Goal: Task Accomplishment & Management: Complete application form

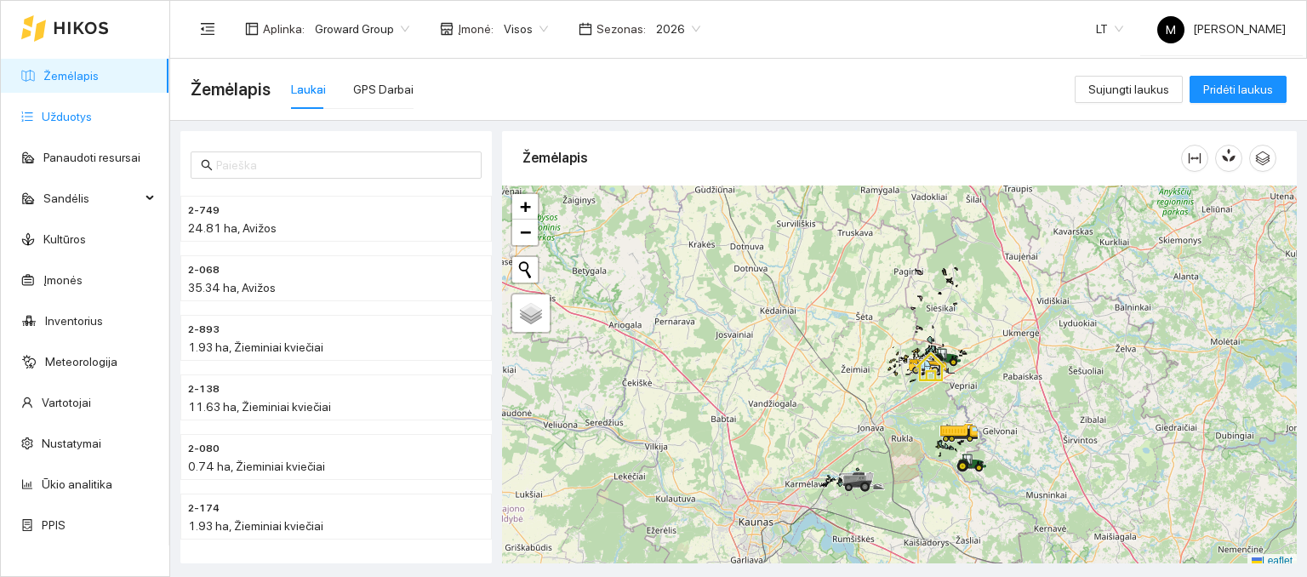
click at [68, 116] on link "Užduotys" at bounding box center [67, 117] width 50 height 14
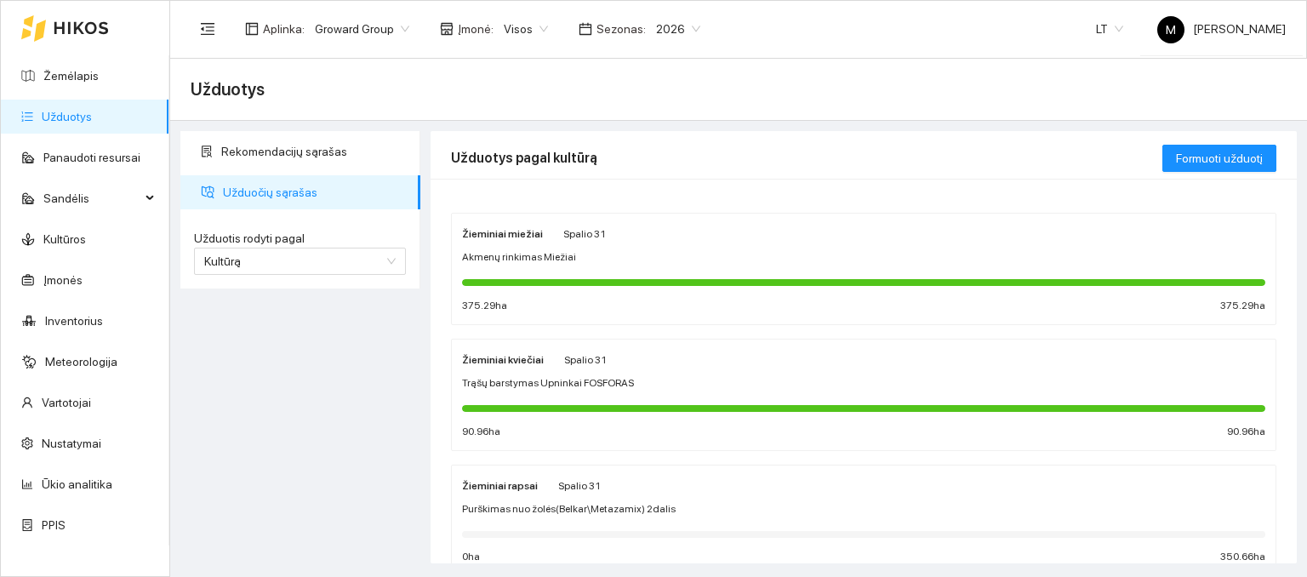
click at [538, 261] on span "Akmenų rinkimas Miežiai" at bounding box center [519, 257] width 114 height 16
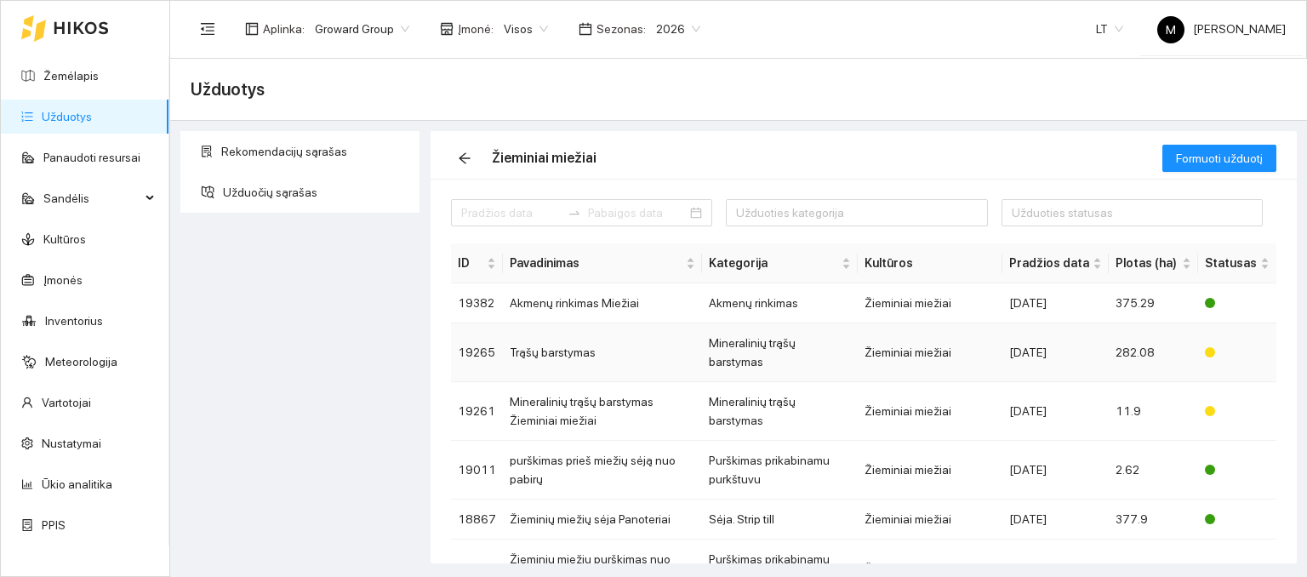
click at [556, 349] on td "Trąšų barstymas" at bounding box center [602, 352] width 199 height 59
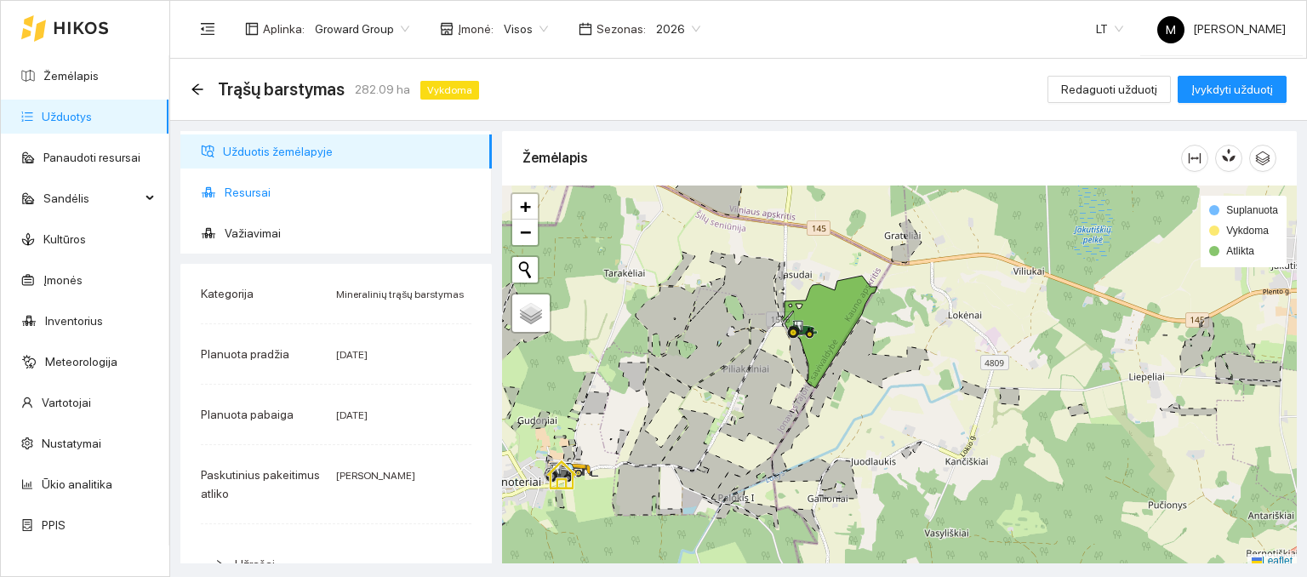
click at [243, 195] on span "Resursai" at bounding box center [352, 192] width 254 height 34
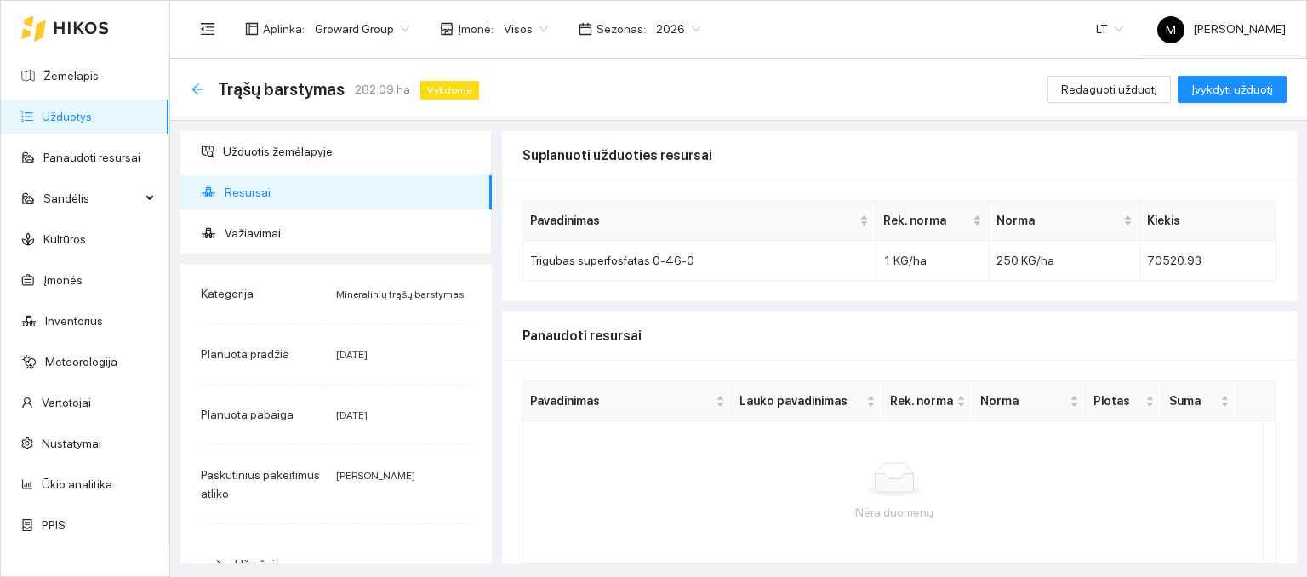
click at [193, 88] on icon "arrow-left" at bounding box center [197, 88] width 11 height 11
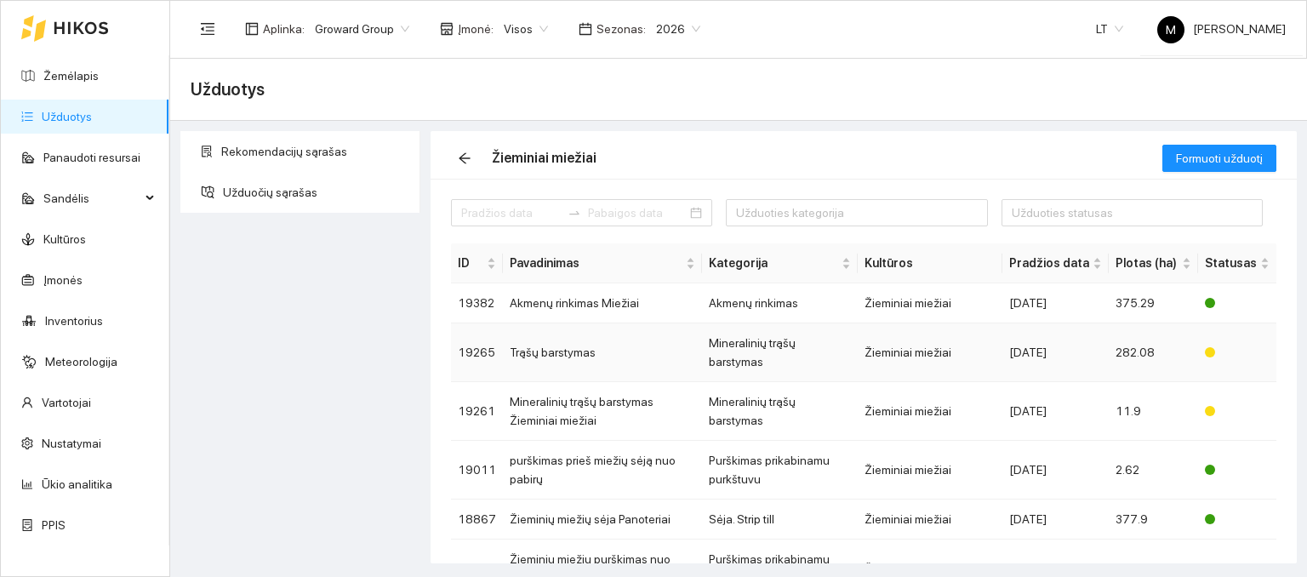
click at [588, 334] on td "Trąšų barstymas" at bounding box center [602, 352] width 199 height 59
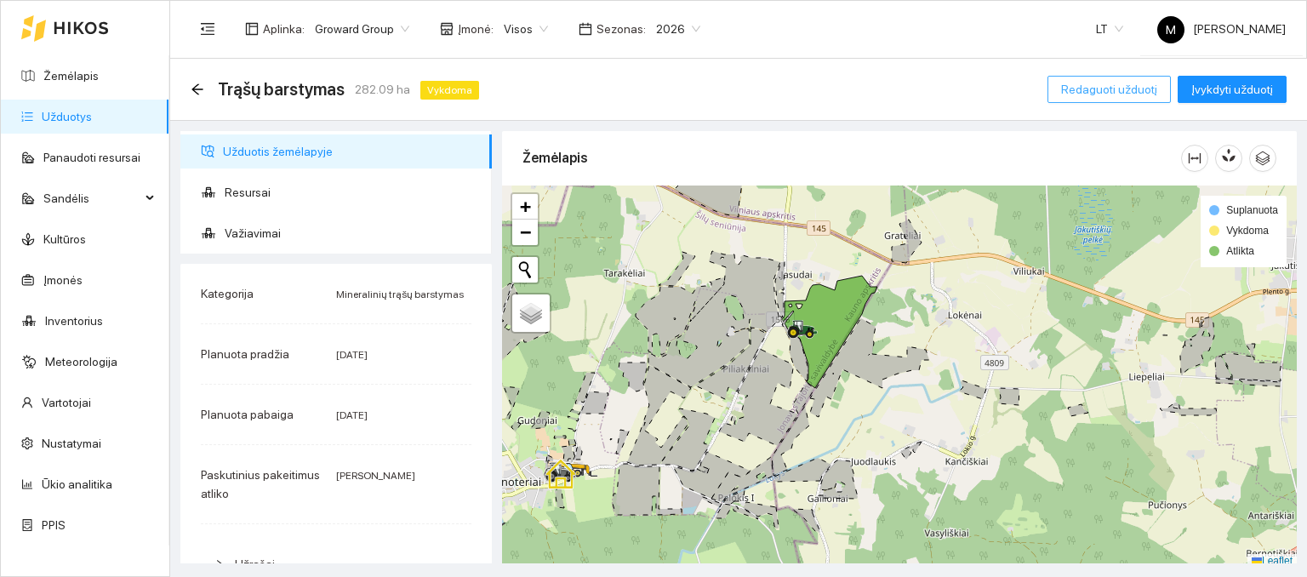
click at [1107, 94] on span "Redaguoti užduotį" at bounding box center [1109, 89] width 96 height 19
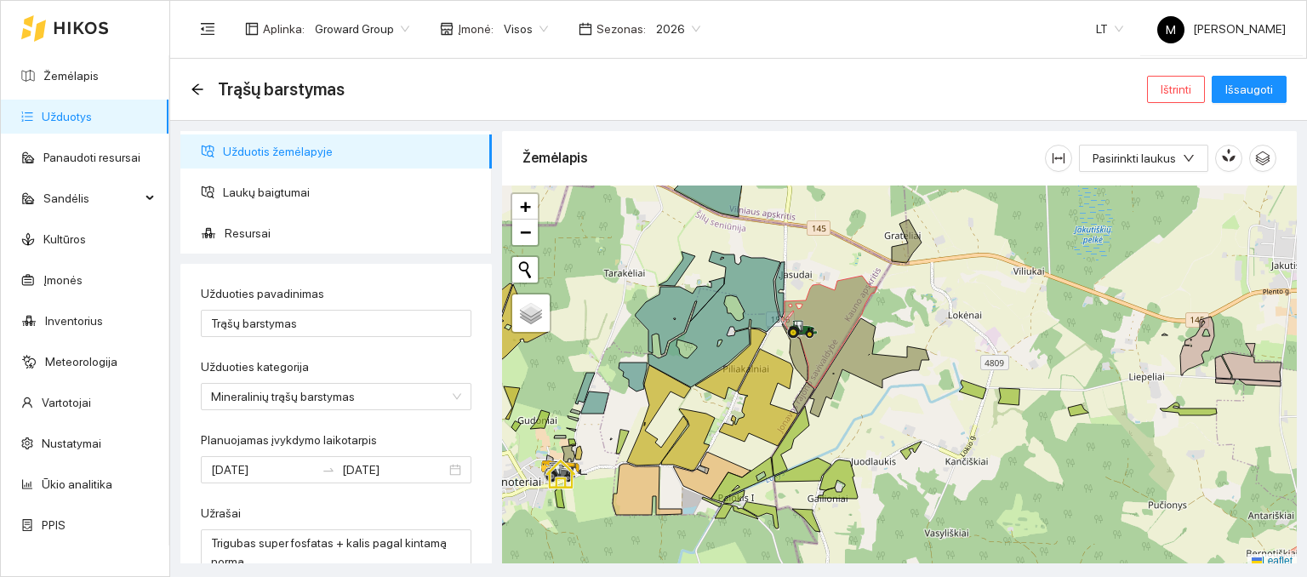
scroll to position [85, 0]
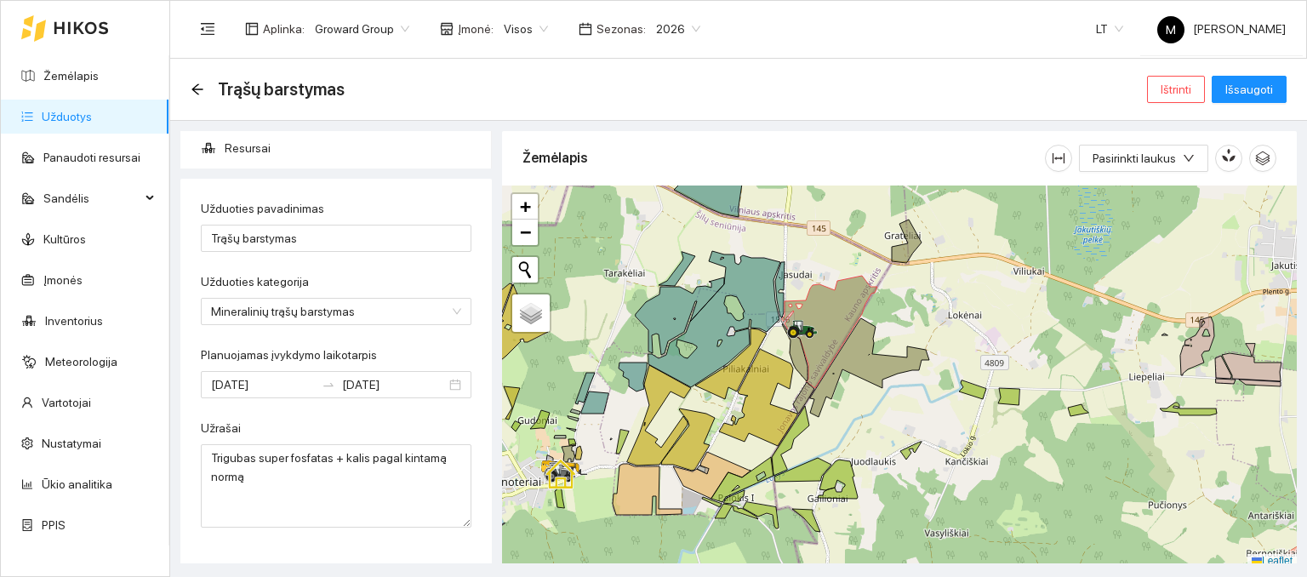
click at [313, 253] on form "Užduoties pavadinimas Trąšų barstymas Užduoties kategorija Mineralinių trąšų ba…" at bounding box center [336, 363] width 271 height 329
click at [313, 243] on input "Trąšų barstymas" at bounding box center [336, 238] width 271 height 27
type input "Trąšų barstymas [GEOGRAPHIC_DATA]"
click at [336, 266] on form "Užduoties pavadinimas Trąšų barstymas Jasudai Užduoties kategorija Mineralinių …" at bounding box center [336, 363] width 271 height 329
click at [1247, 87] on span "Išsaugoti" at bounding box center [1250, 89] width 48 height 19
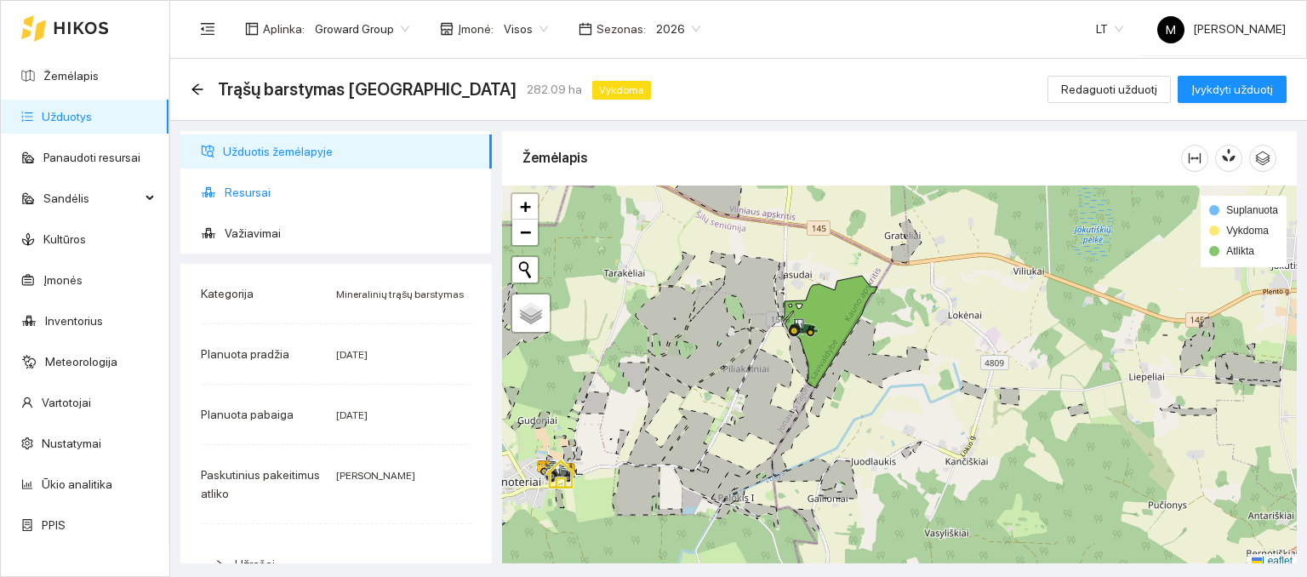
click at [260, 186] on span "Resursai" at bounding box center [352, 192] width 254 height 34
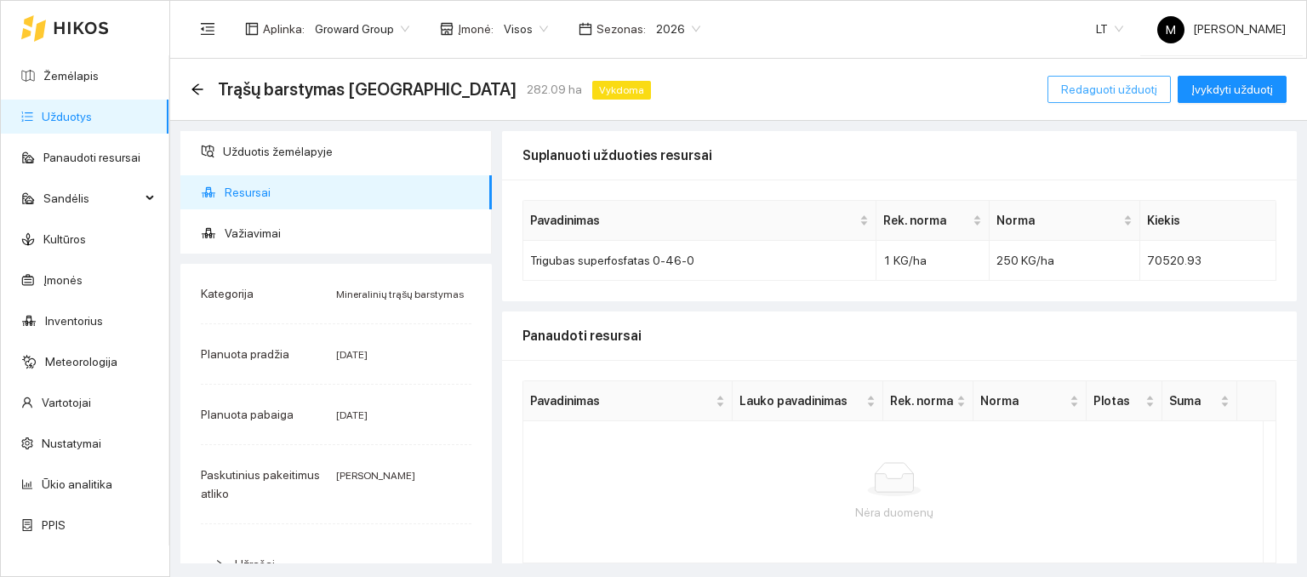
click at [1120, 96] on span "Redaguoti užduotį" at bounding box center [1109, 89] width 96 height 19
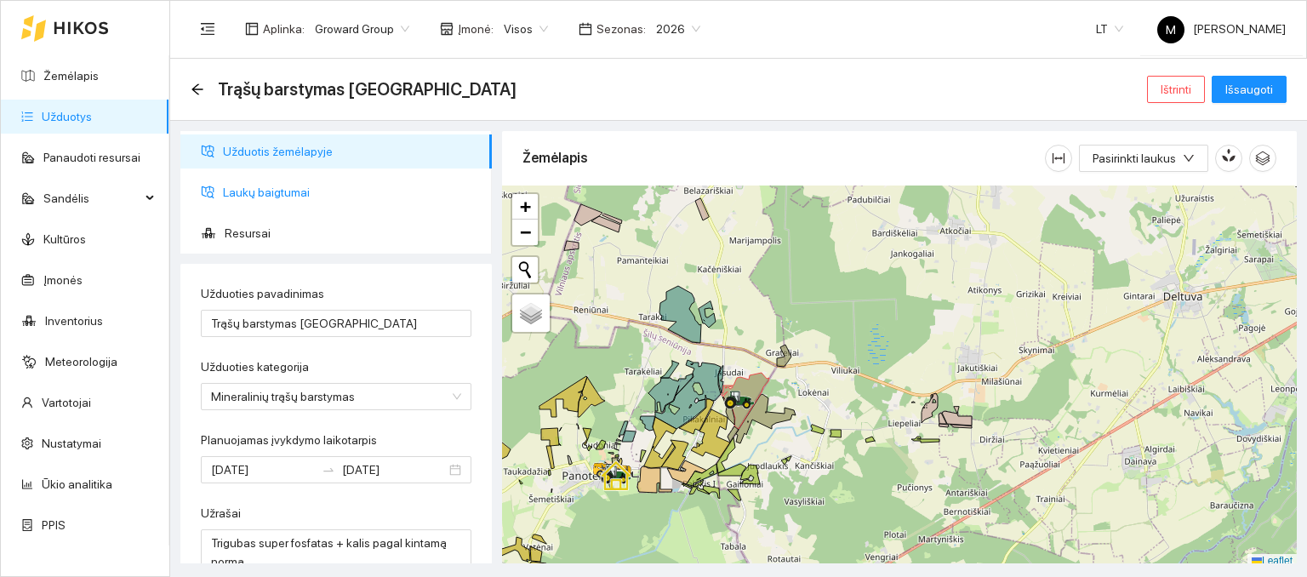
click at [245, 203] on span "Laukų baigtumai" at bounding box center [350, 192] width 255 height 34
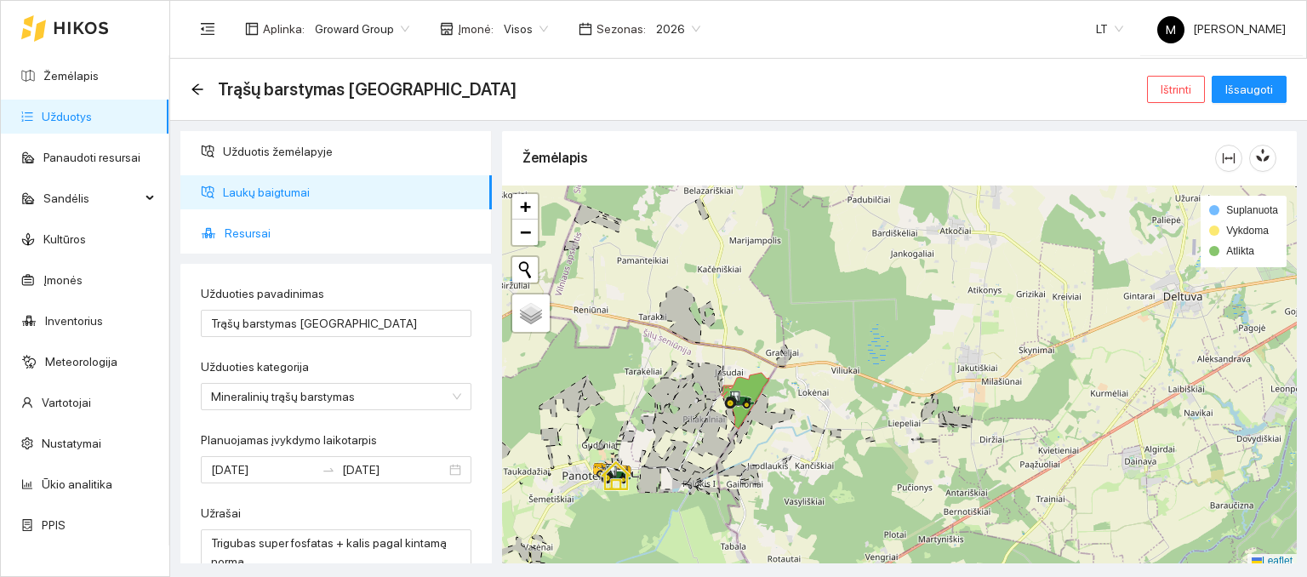
click at [256, 232] on span "Resursai" at bounding box center [352, 233] width 254 height 34
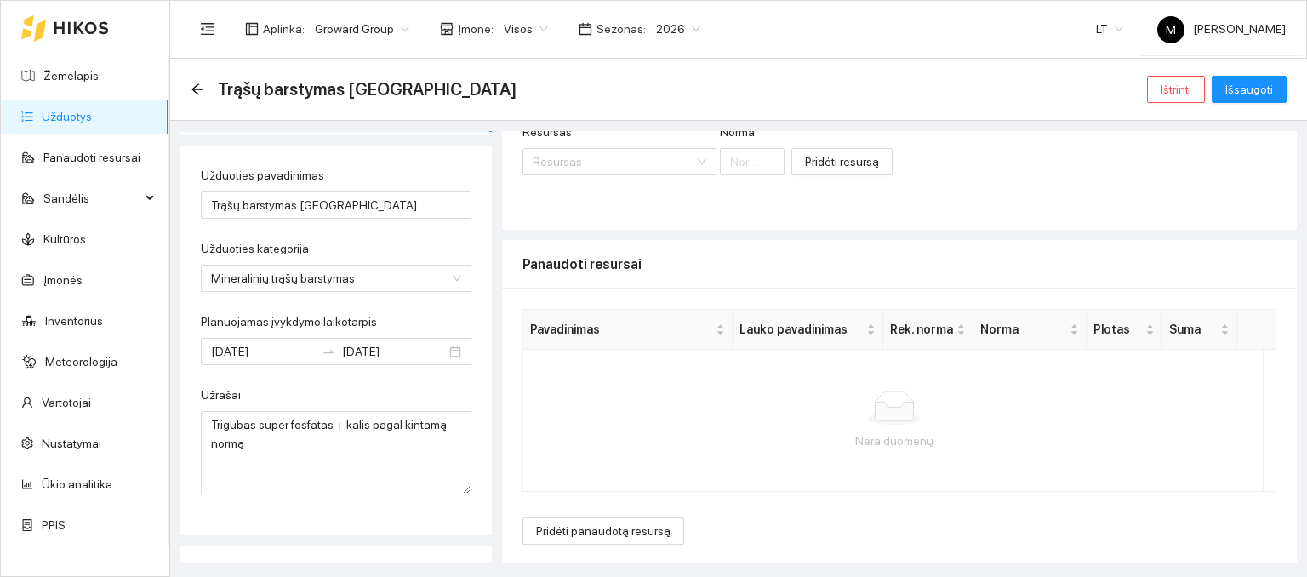
scroll to position [658, 0]
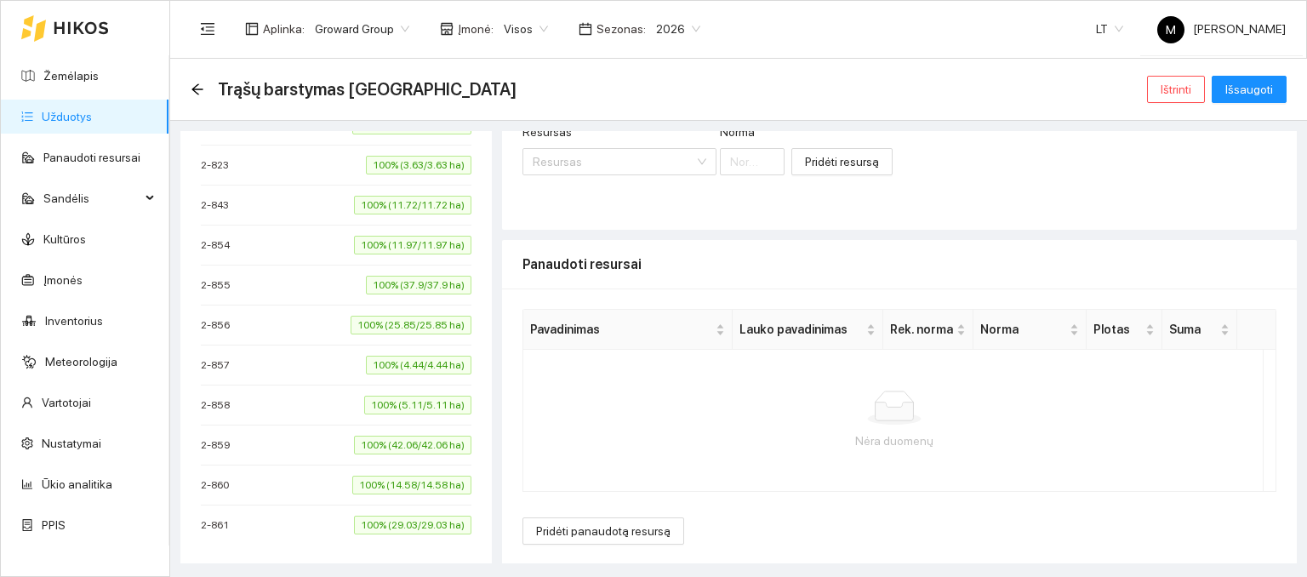
click at [285, 306] on li "[PHONE_NUMBER]% (25.85/25.85 ha)" at bounding box center [336, 326] width 271 height 40
click at [351, 325] on span "100% (25.85/25.85 ha)" at bounding box center [411, 325] width 121 height 19
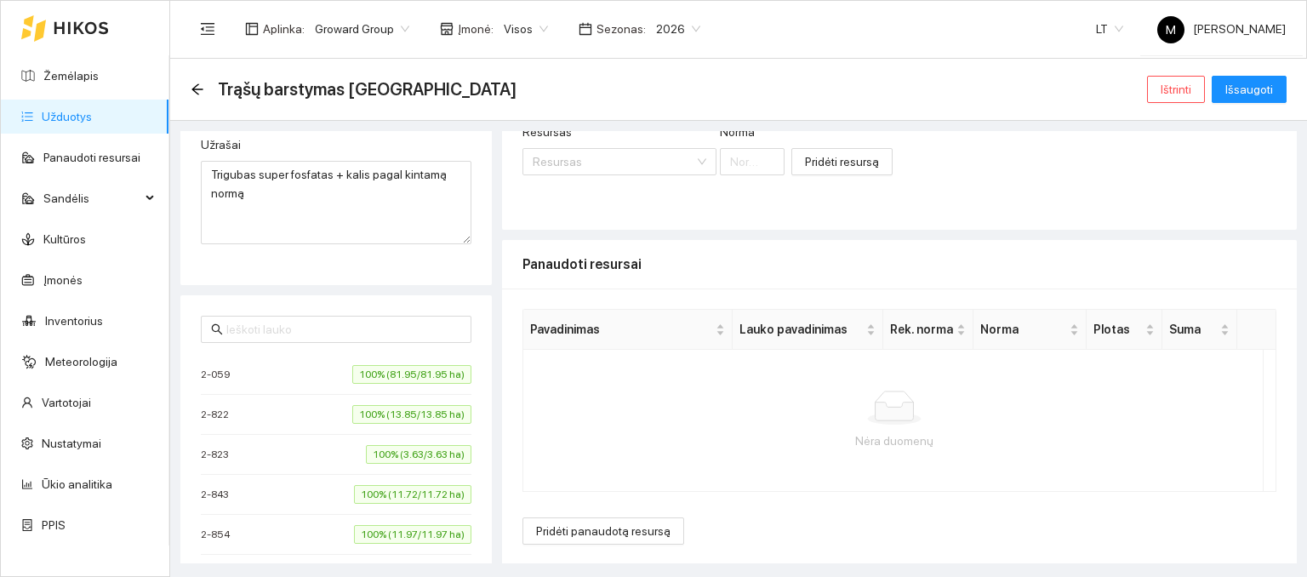
scroll to position [317, 0]
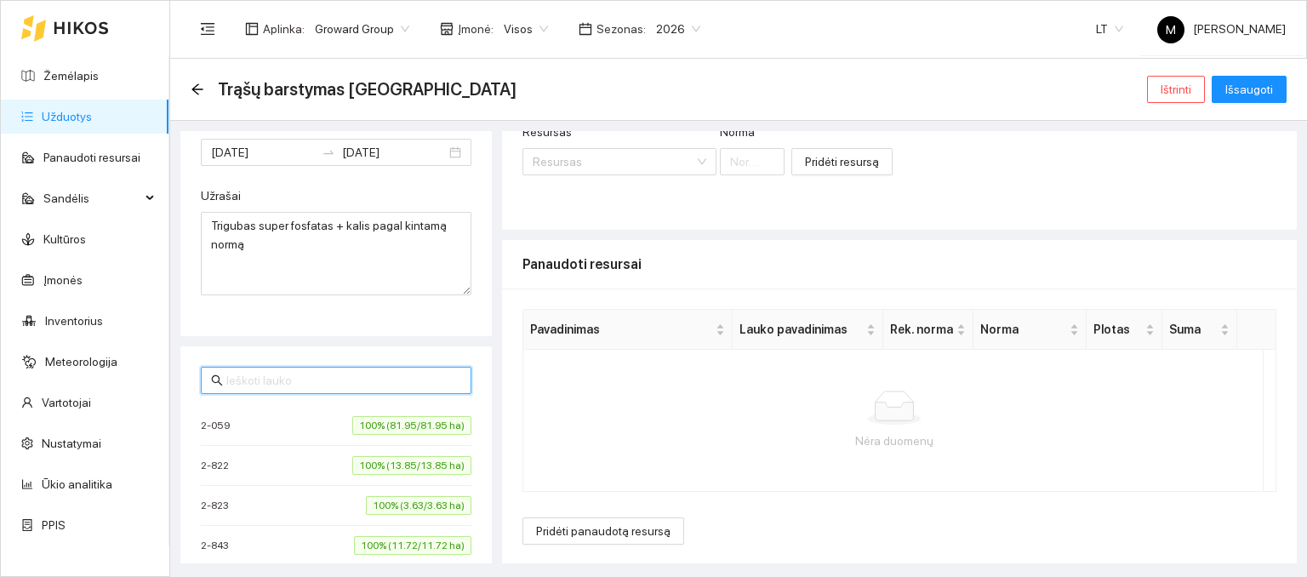
click at [302, 372] on input "text" at bounding box center [343, 380] width 235 height 19
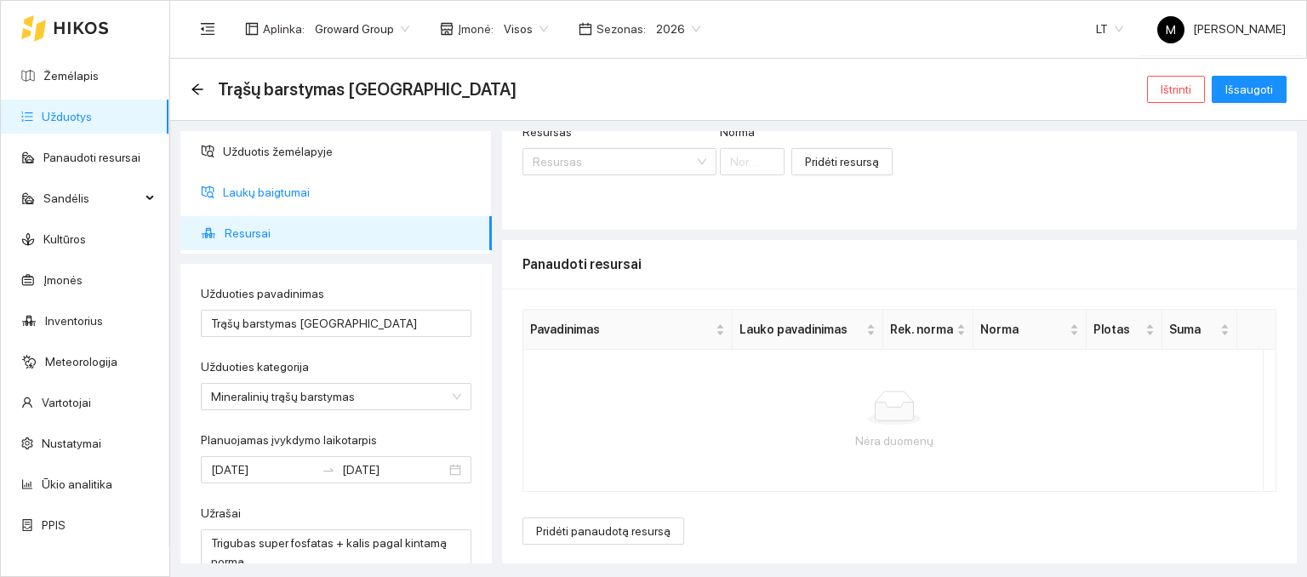
click at [286, 198] on span "Laukų baigtumai" at bounding box center [350, 192] width 255 height 34
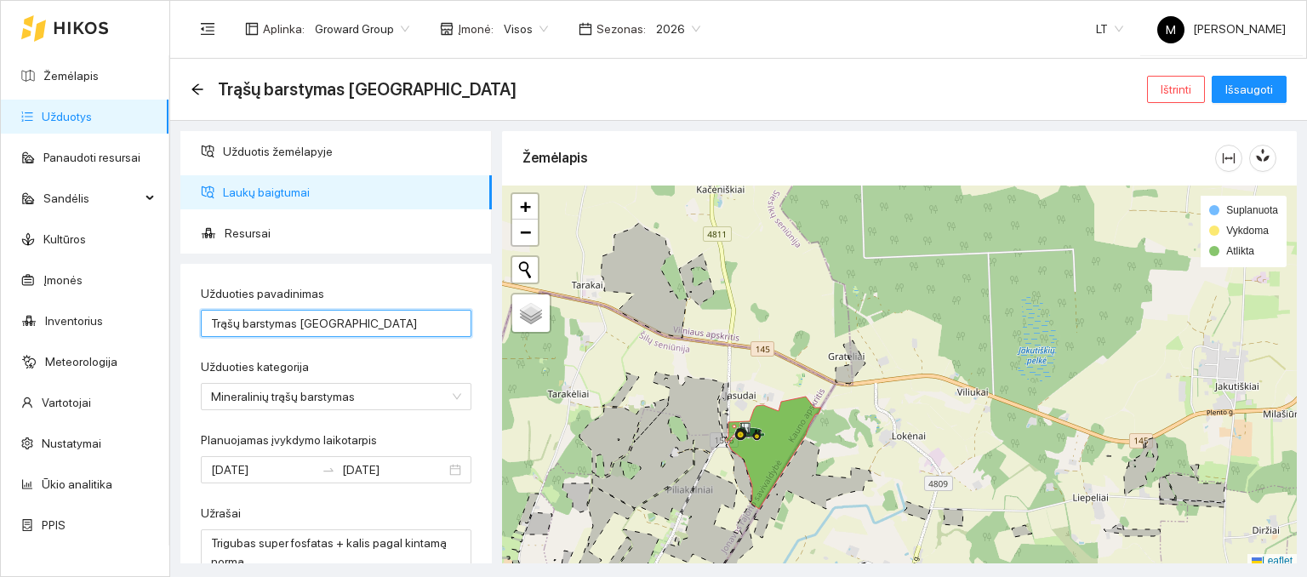
click at [357, 329] on input "Trąšų barstymas [GEOGRAPHIC_DATA]" at bounding box center [336, 323] width 271 height 27
type input "Trąšų barstymas"
click at [1183, 93] on span "Ištrinti" at bounding box center [1176, 89] width 31 height 19
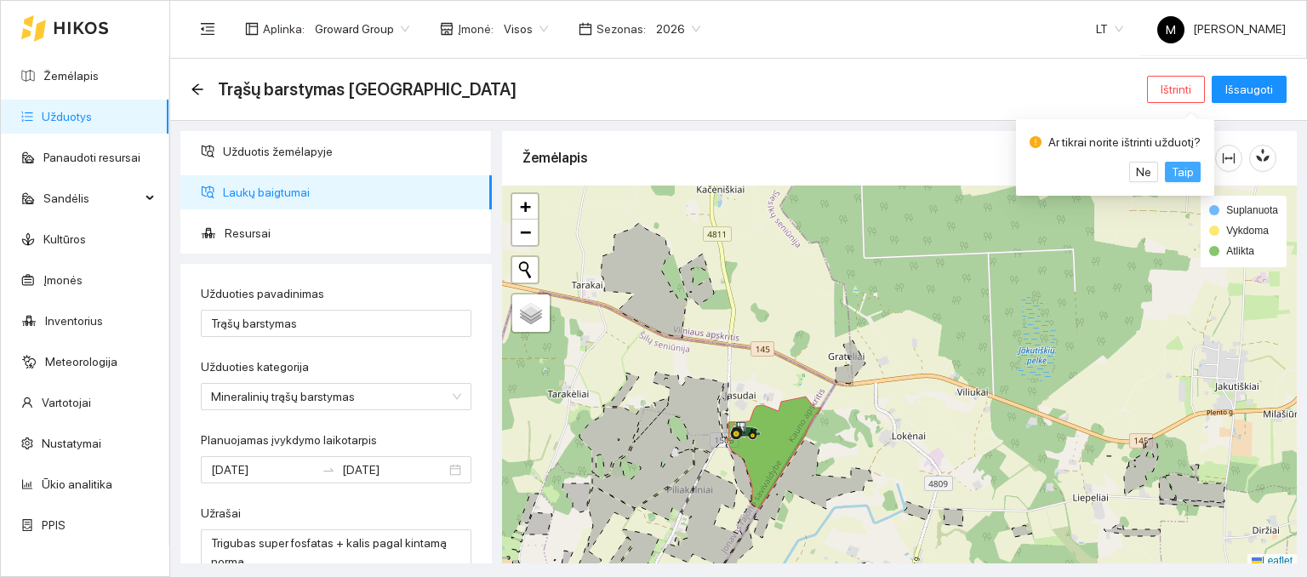
click at [1172, 171] on span "Taip" at bounding box center [1183, 172] width 22 height 19
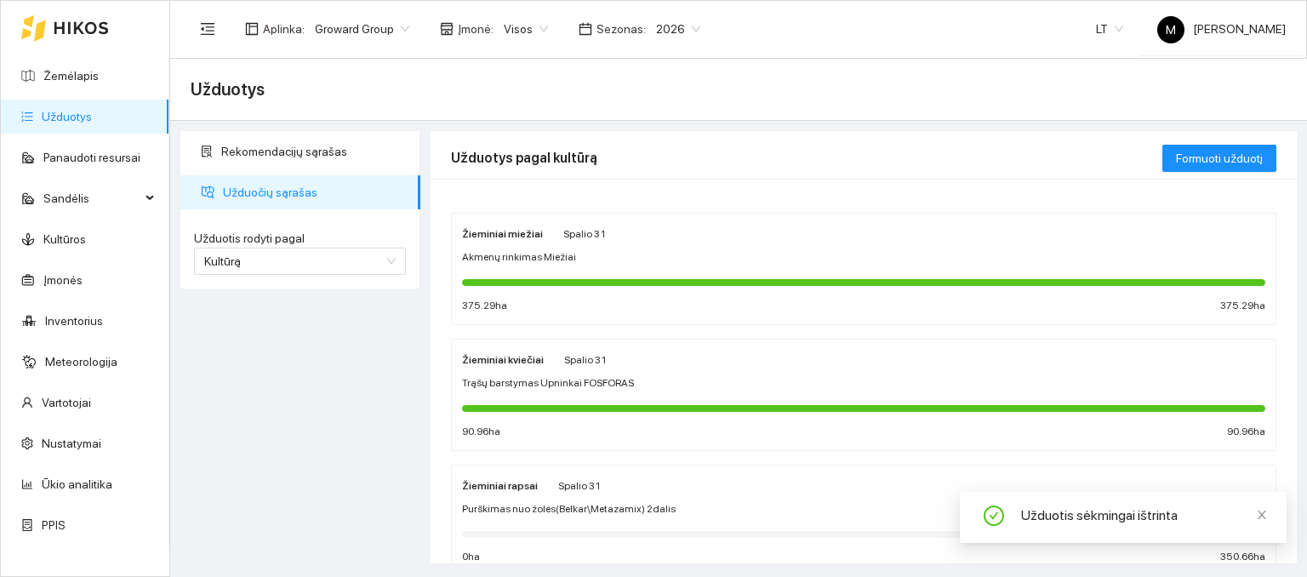
click at [529, 263] on span "Akmenų rinkimas Miežiai" at bounding box center [519, 257] width 114 height 16
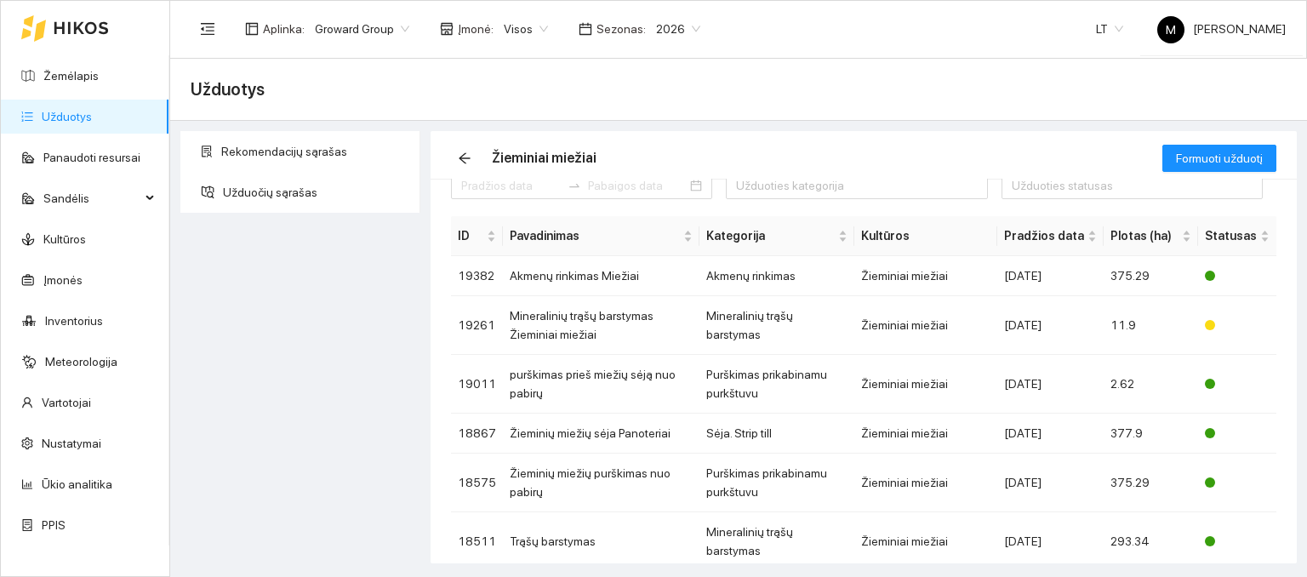
scroll to position [24, 0]
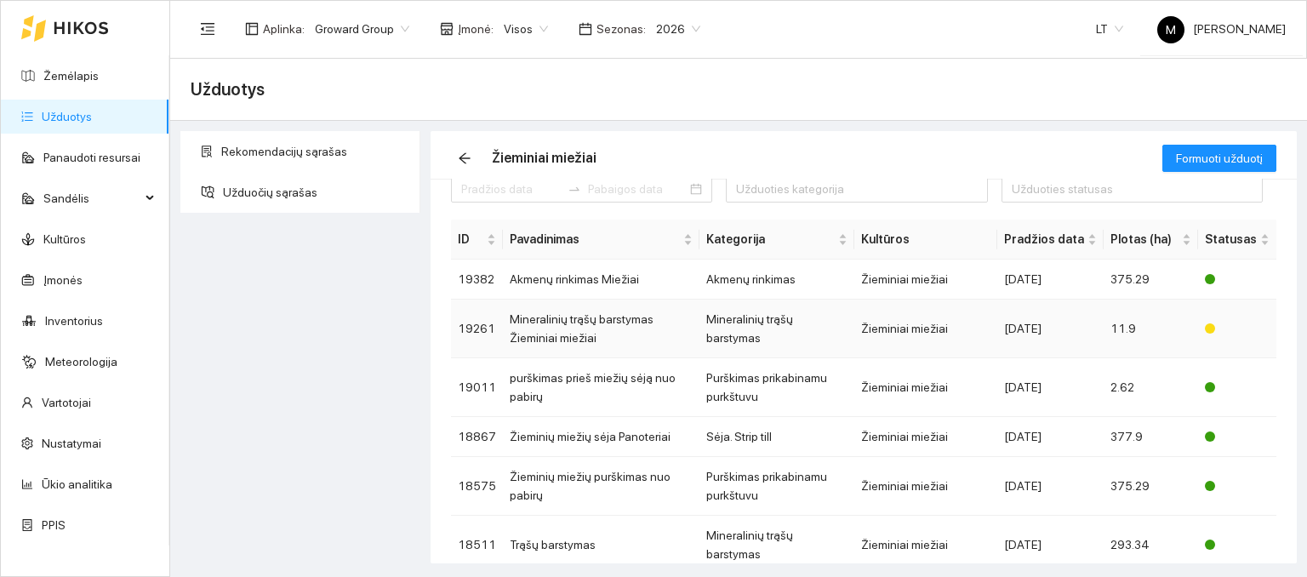
click at [569, 324] on td "Mineralinių trąšų barstymas Žieminiai miežiai" at bounding box center [601, 329] width 197 height 59
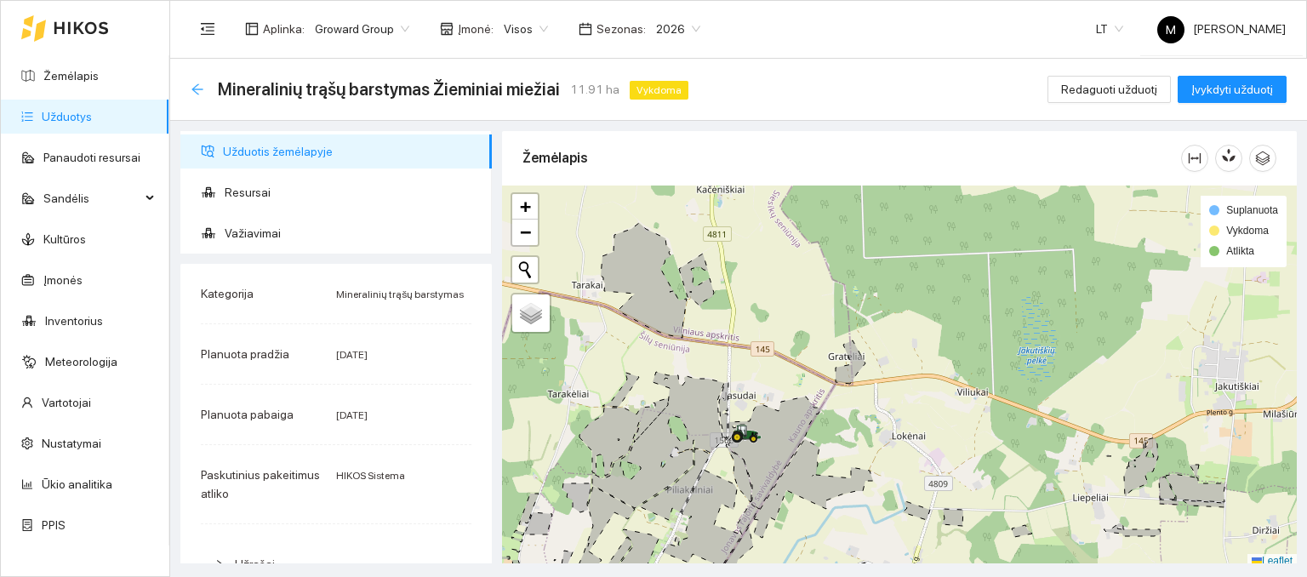
click at [191, 89] on icon "arrow-left" at bounding box center [198, 90] width 14 height 14
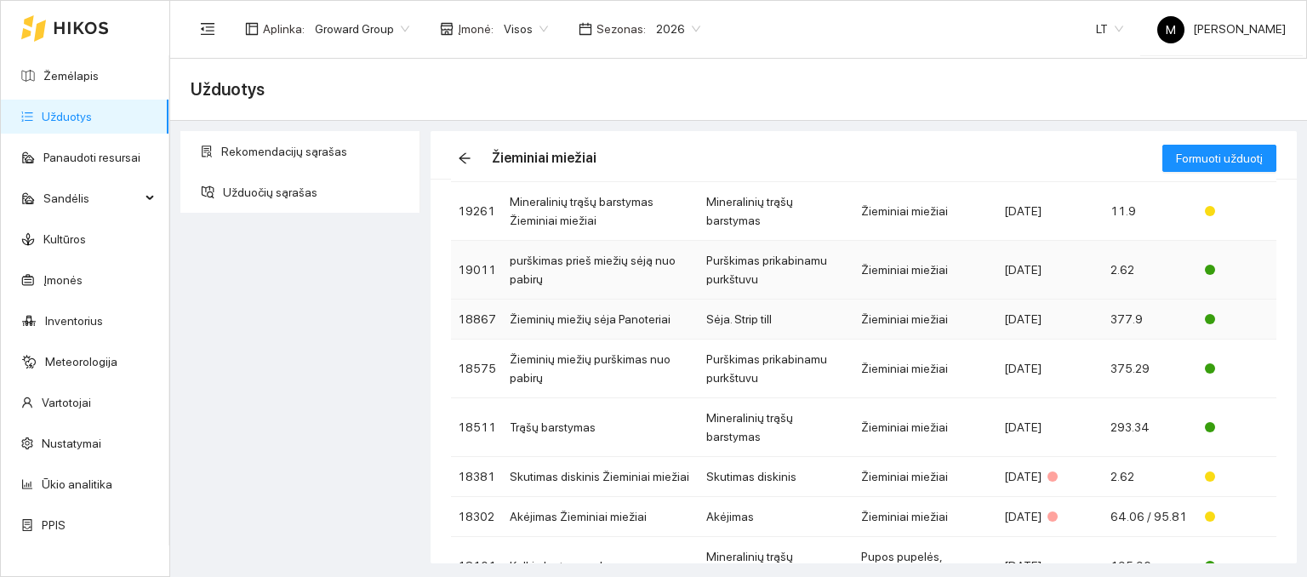
scroll to position [170, 0]
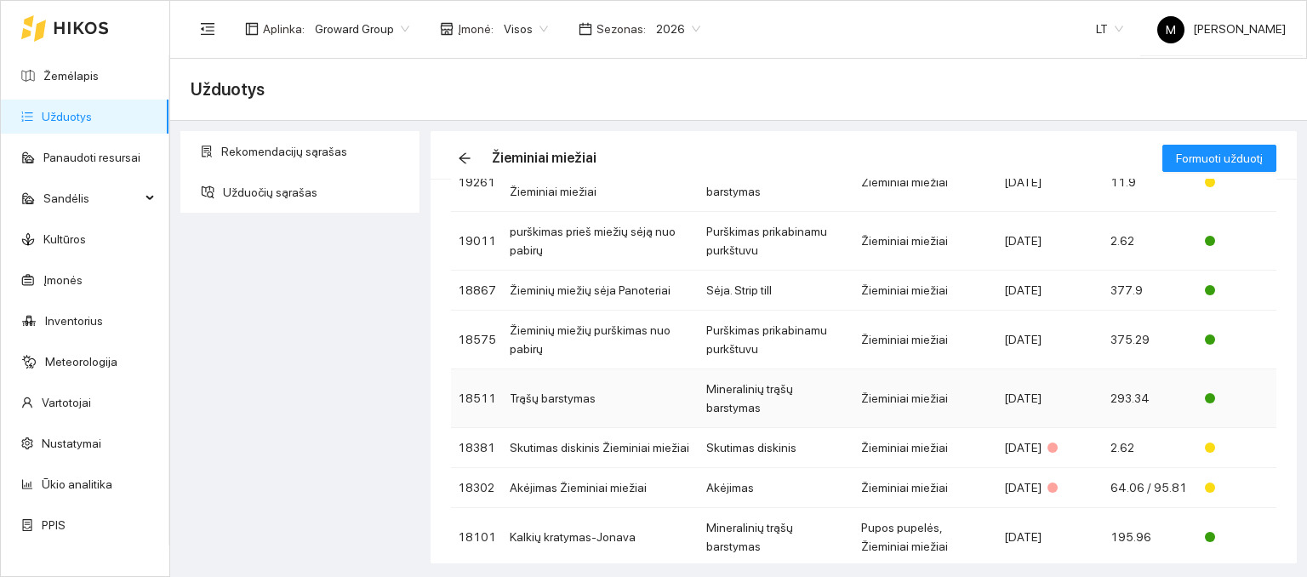
click at [558, 385] on td "Trąšų barstymas" at bounding box center [601, 398] width 197 height 59
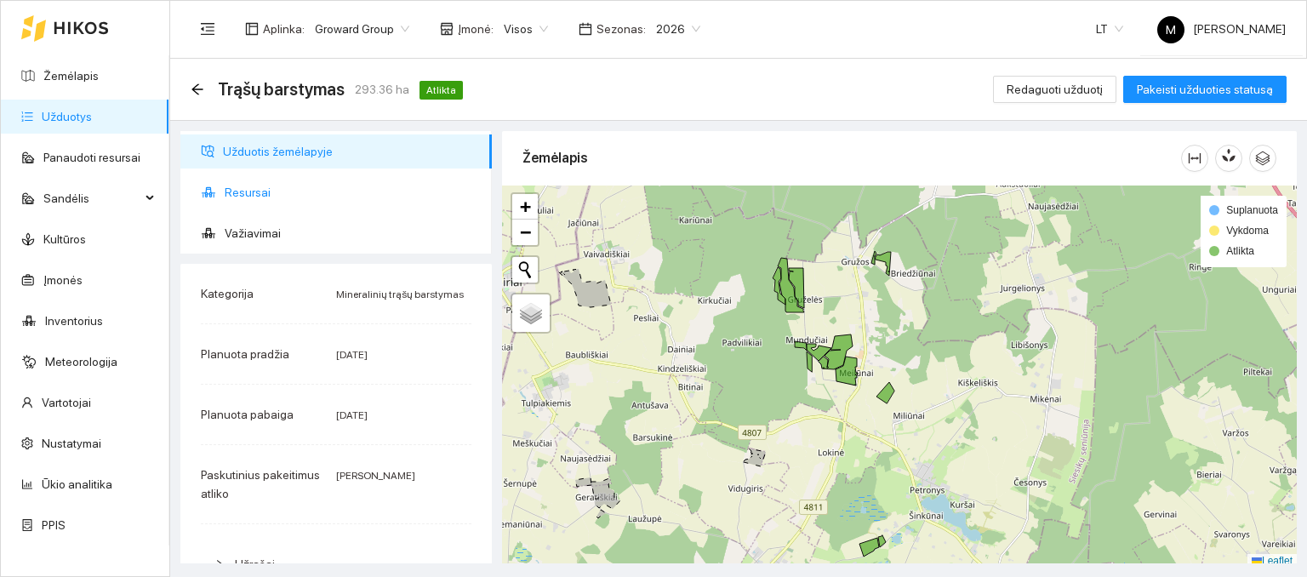
click at [243, 190] on span "Resursai" at bounding box center [352, 192] width 254 height 34
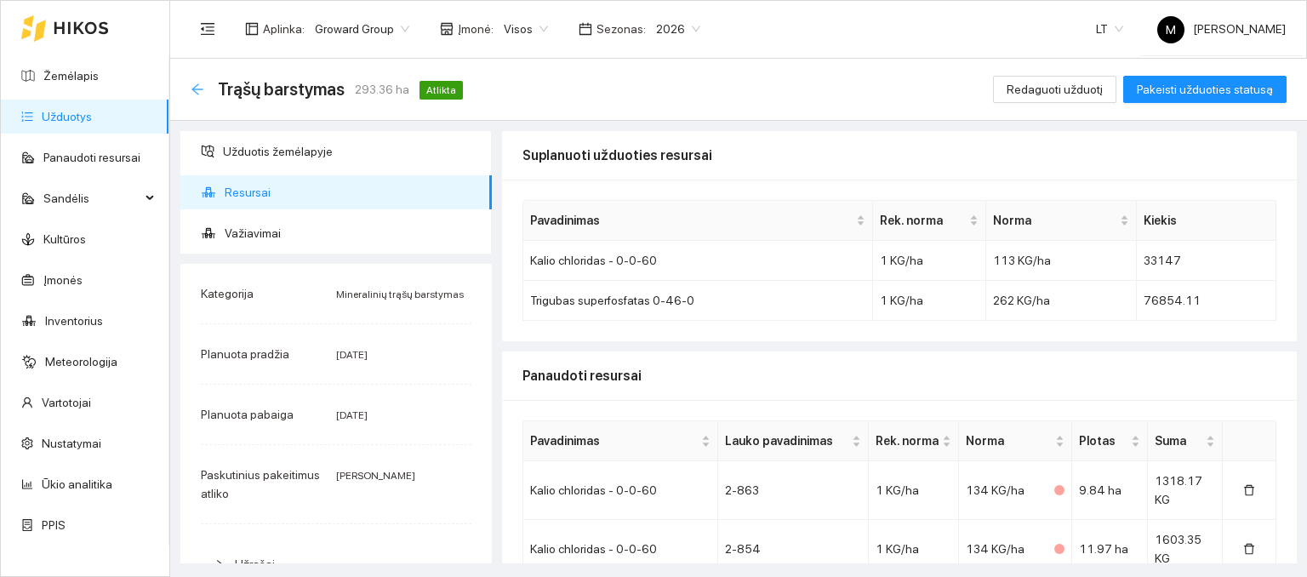
click at [200, 85] on icon "arrow-left" at bounding box center [198, 90] width 14 height 14
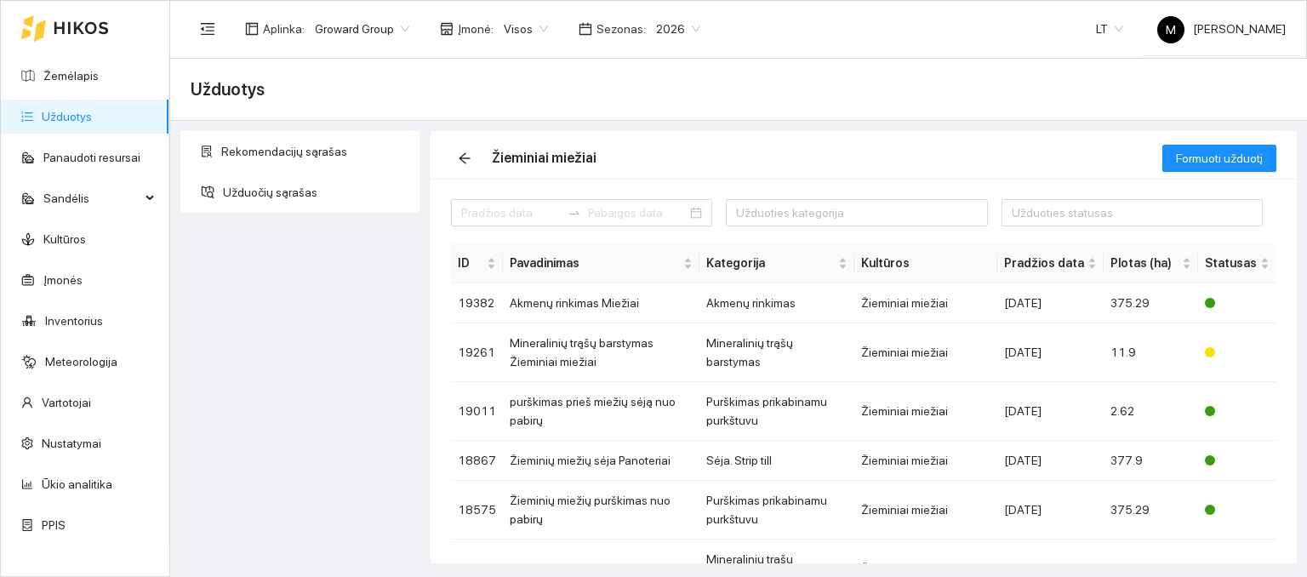
click at [82, 122] on link "Užduotys" at bounding box center [67, 117] width 50 height 14
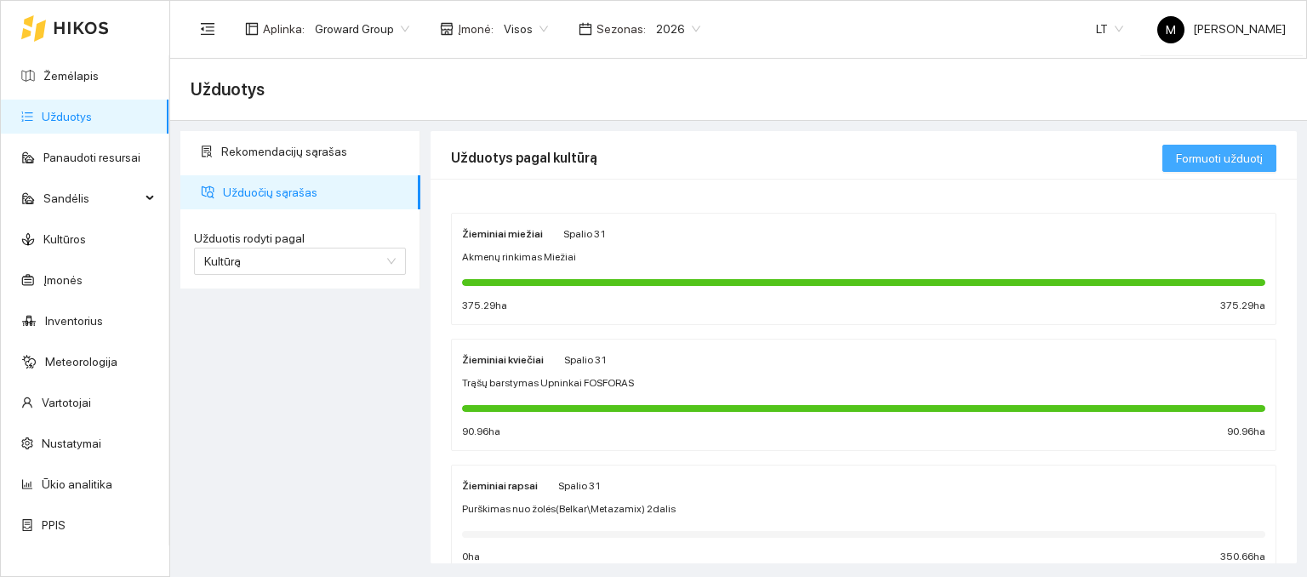
click at [1235, 150] on span "Formuoti užduotį" at bounding box center [1219, 158] width 87 height 19
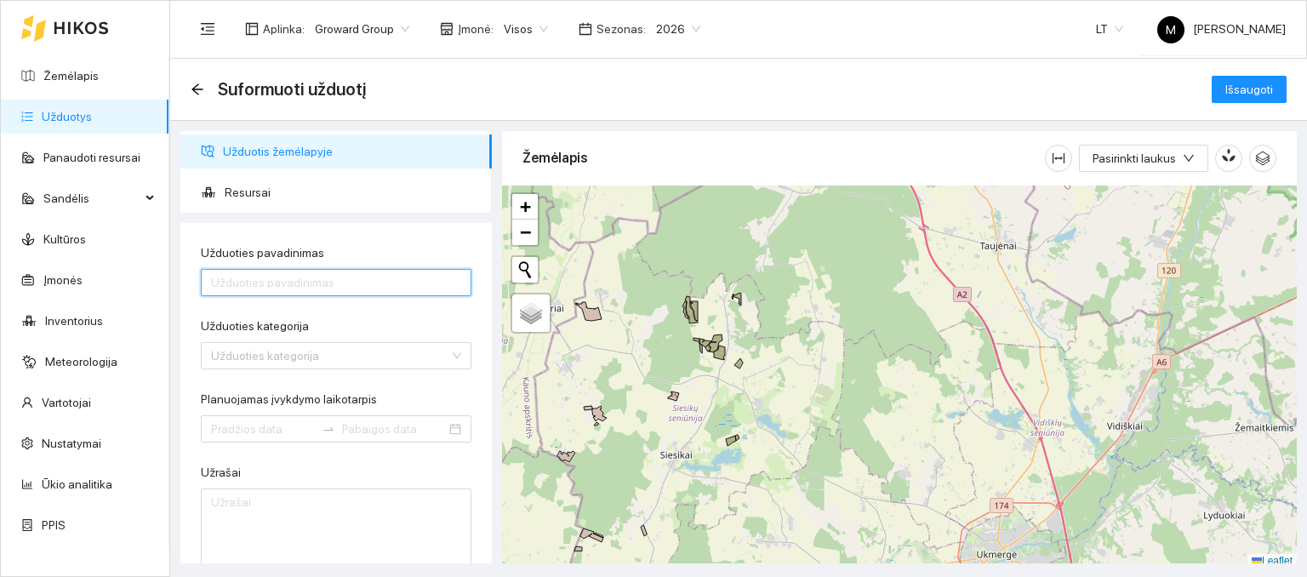
click at [331, 278] on input "Užduoties pavadinimas" at bounding box center [336, 282] width 271 height 27
type input "t"
type input "Trąšų barstymas [GEOGRAPHIC_DATA]"
click at [251, 355] on input "Užduoties kategorija" at bounding box center [330, 356] width 238 height 26
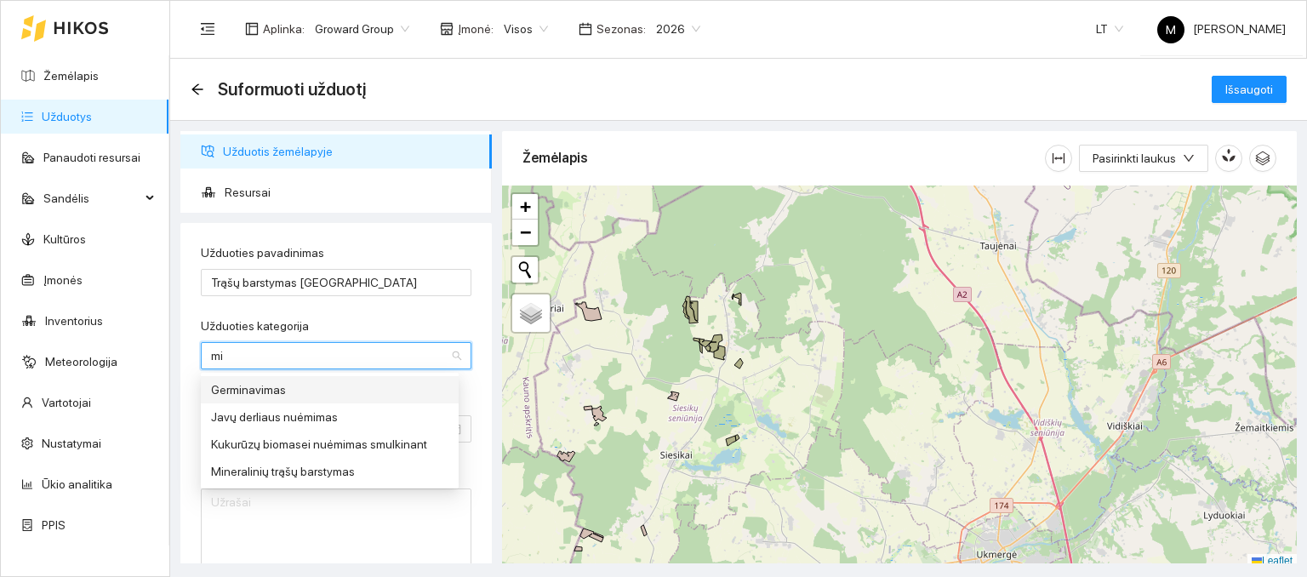
type input "min"
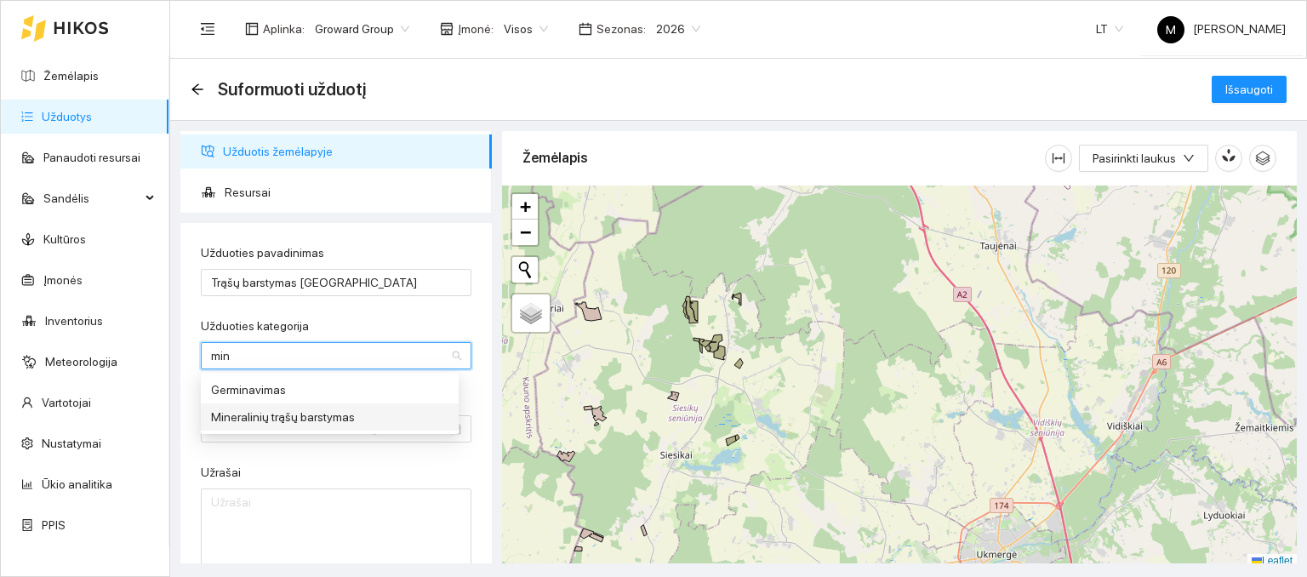
click at [249, 420] on div "Mineralinių trąšų barstymas" at bounding box center [329, 417] width 237 height 19
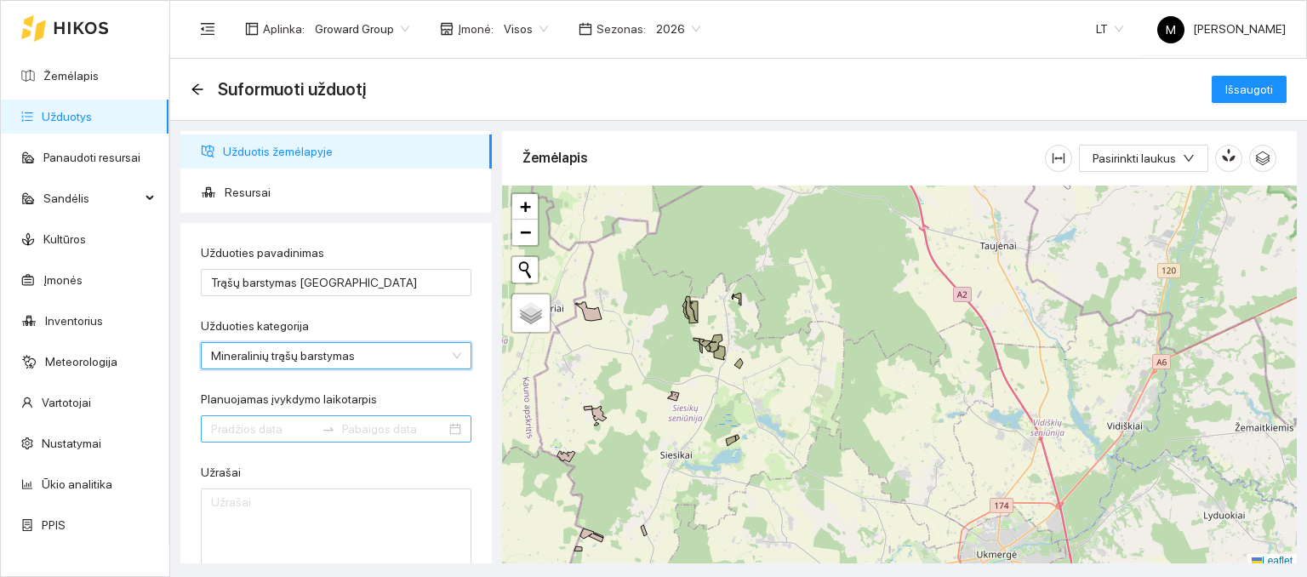
click at [249, 426] on input "Planuojamas įvykdymo laikotarpis" at bounding box center [263, 429] width 104 height 19
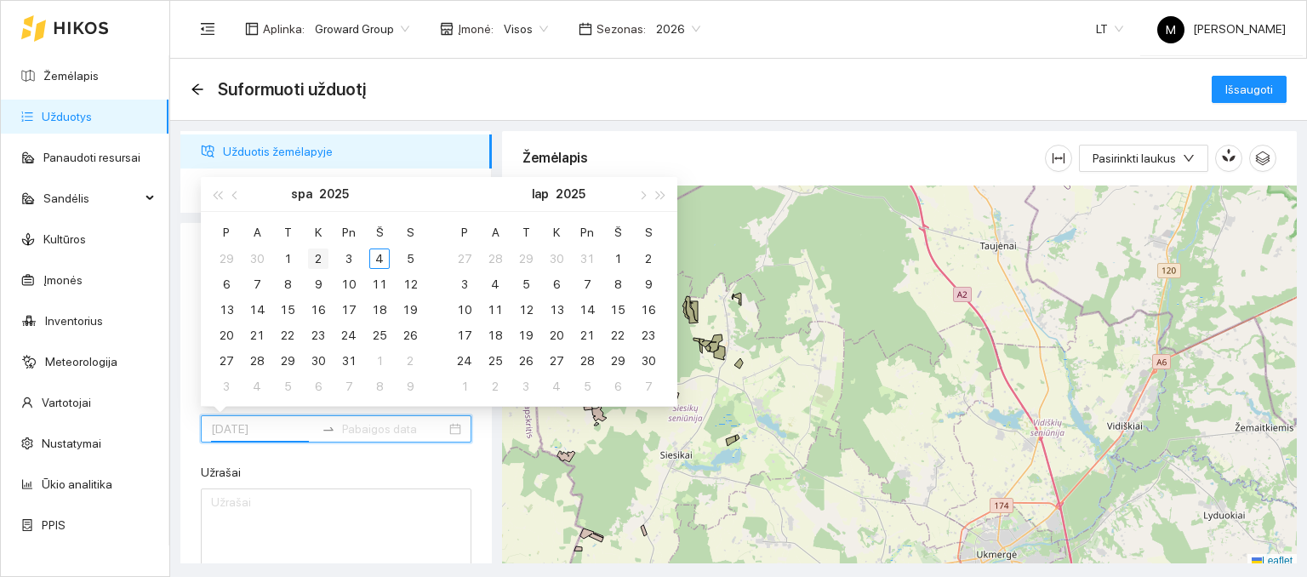
type input "[DATE]"
click at [317, 266] on div "2" at bounding box center [318, 259] width 20 height 20
type input "[DATE]"
click at [375, 256] on div "4" at bounding box center [379, 259] width 20 height 20
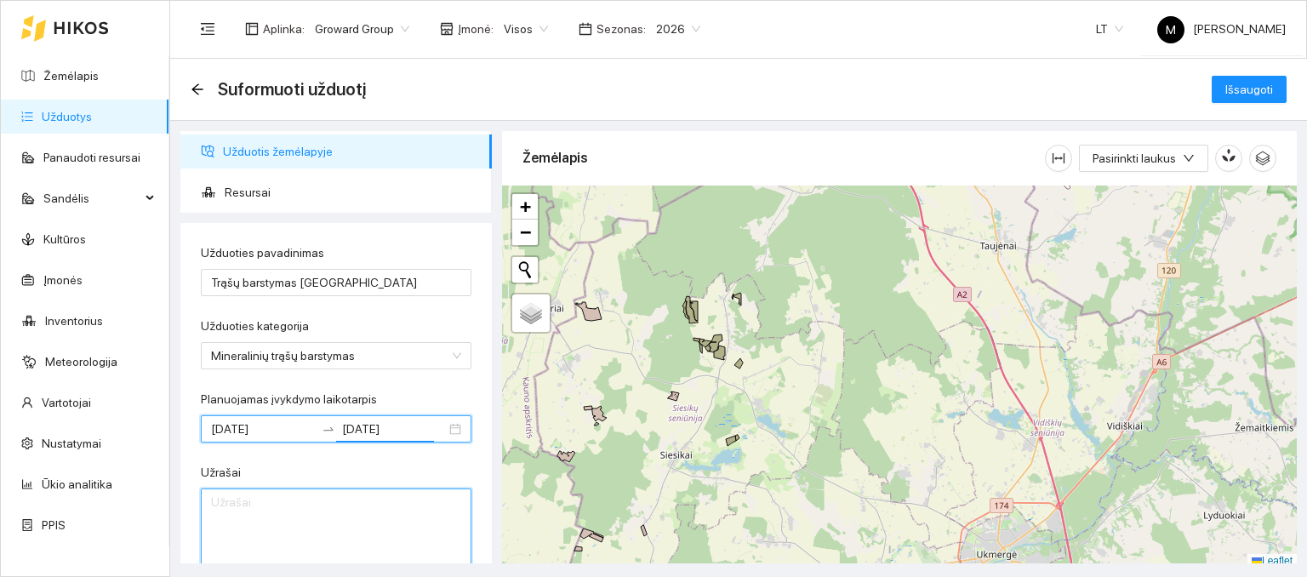
click at [272, 498] on textarea "Užrašai" at bounding box center [336, 530] width 271 height 83
type textarea "F"
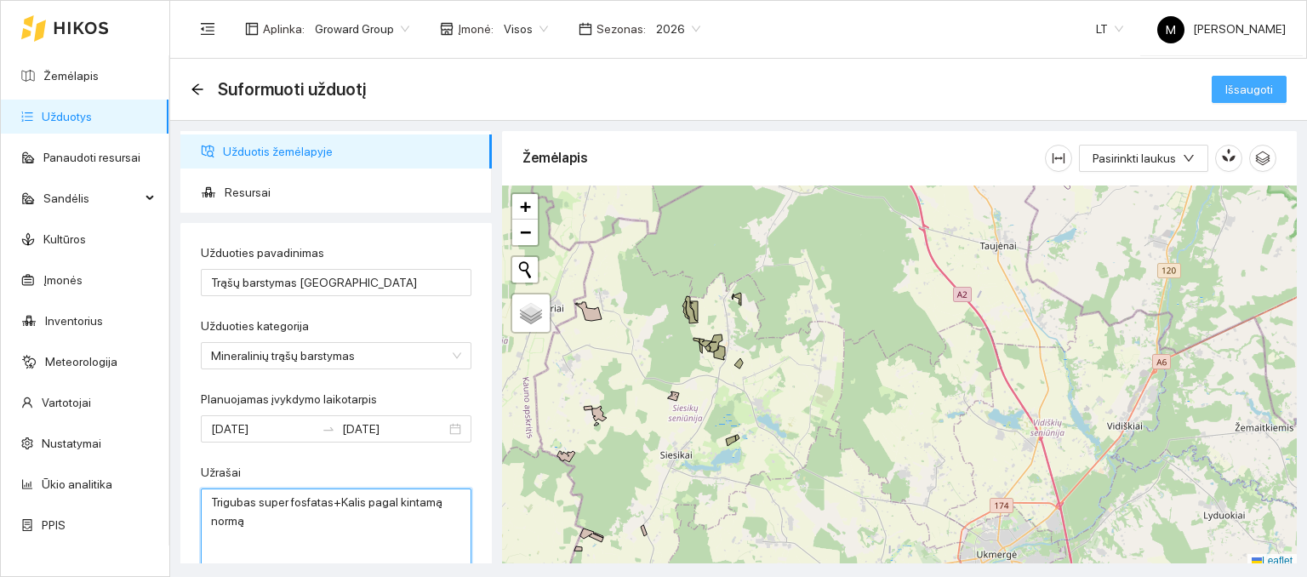
type textarea "Trigubas super fosfatas+Kalis pagal kintamą normą"
click at [1255, 79] on button "Išsaugoti" at bounding box center [1249, 89] width 75 height 27
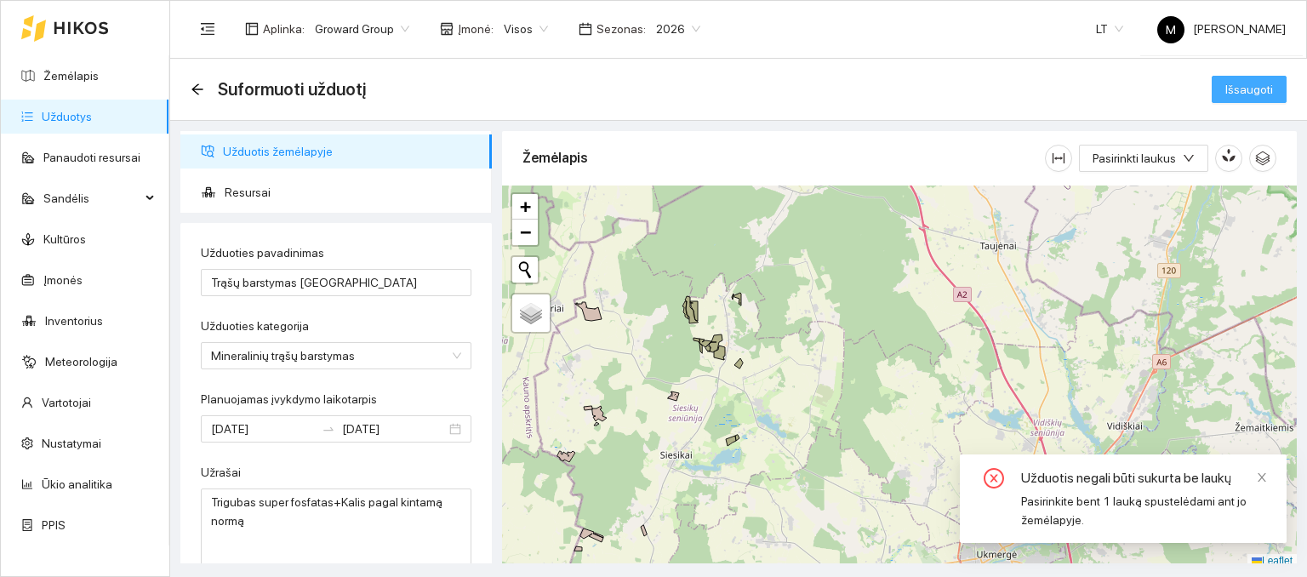
scroll to position [285, 0]
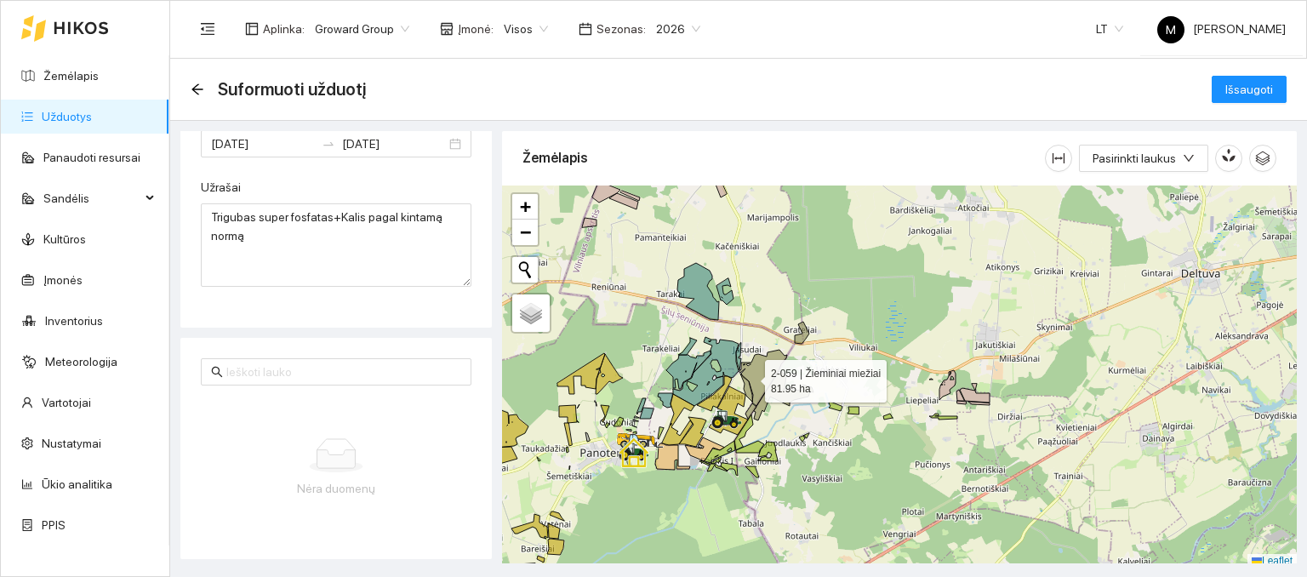
click at [750, 376] on icon at bounding box center [764, 378] width 48 height 56
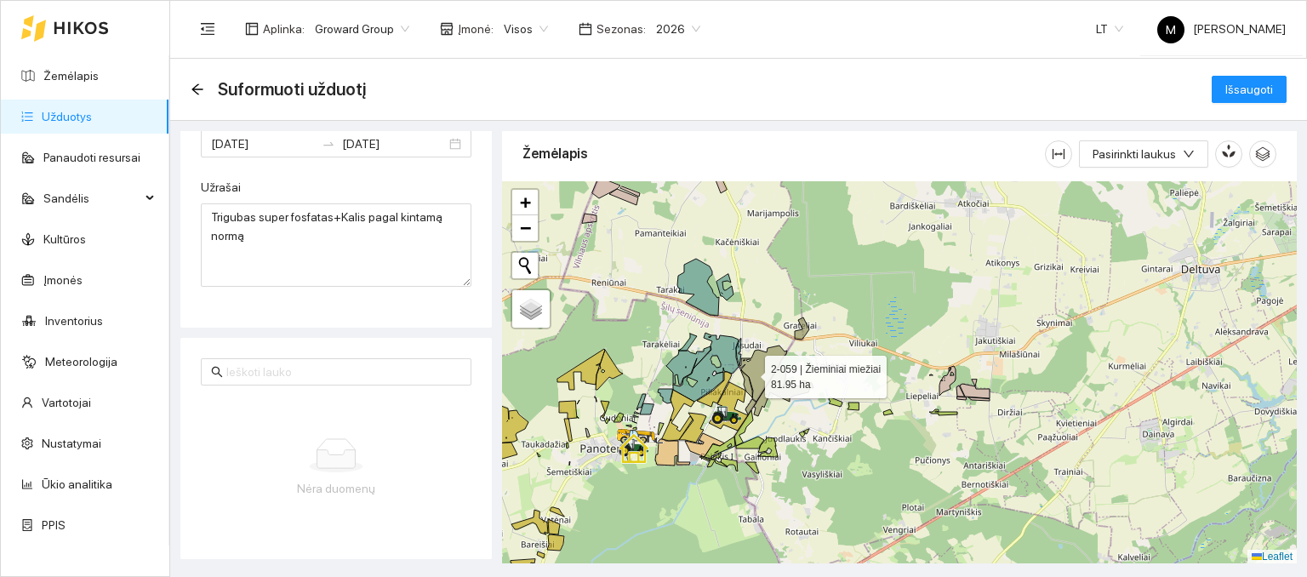
scroll to position [183, 0]
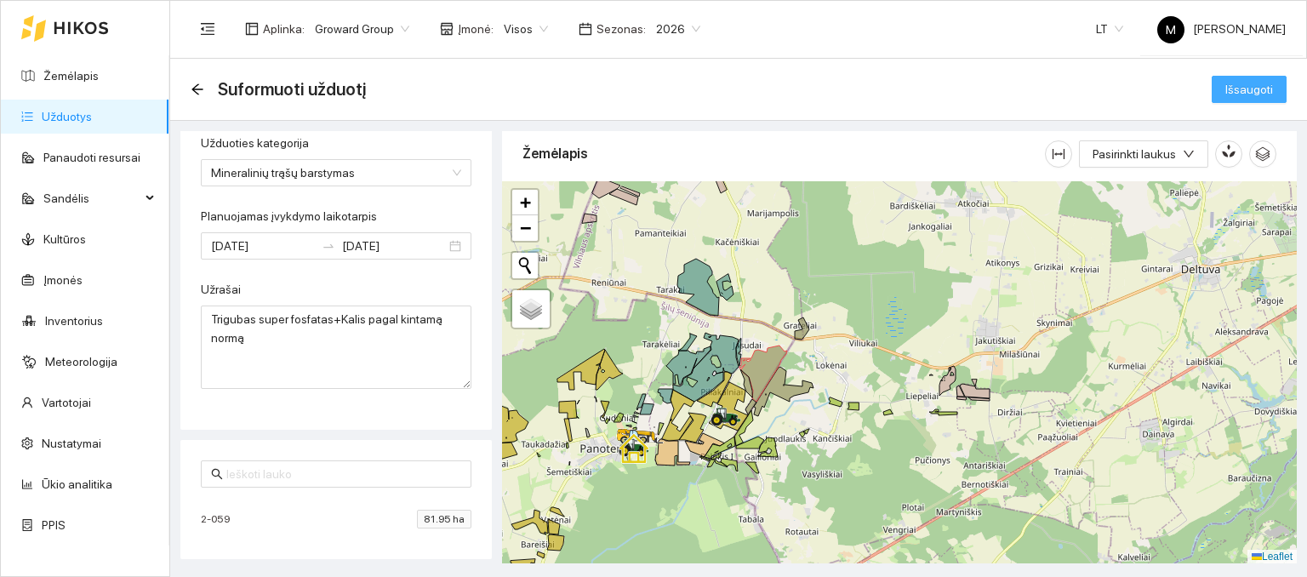
click at [1246, 88] on span "Išsaugoti" at bounding box center [1250, 89] width 48 height 19
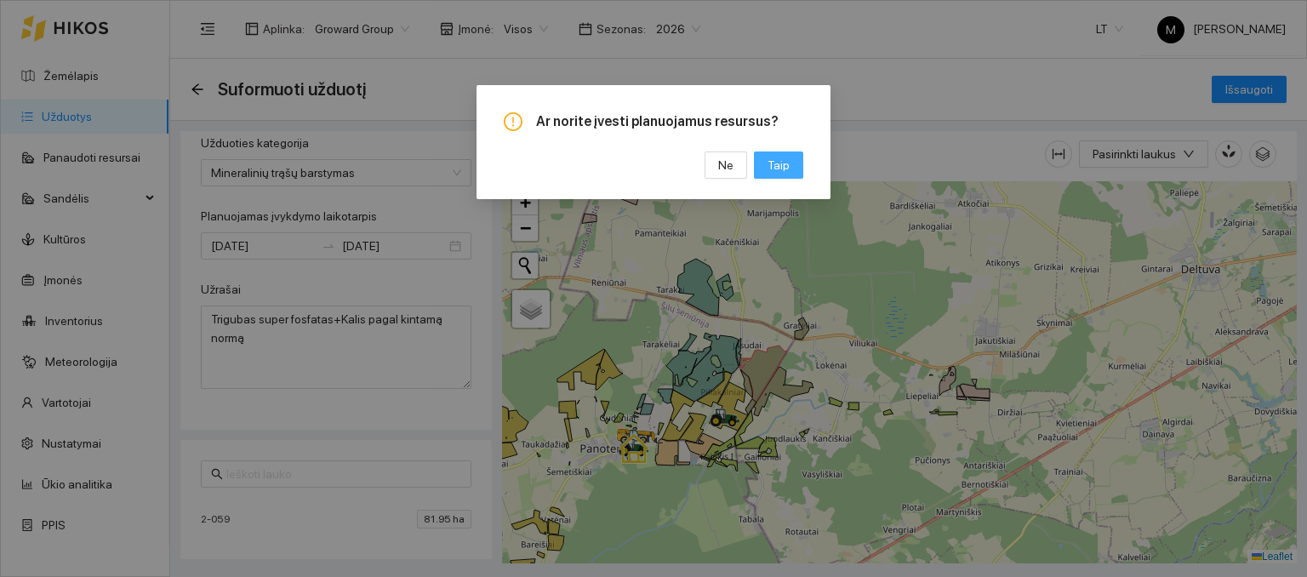
click at [769, 168] on span "Taip" at bounding box center [779, 165] width 22 height 19
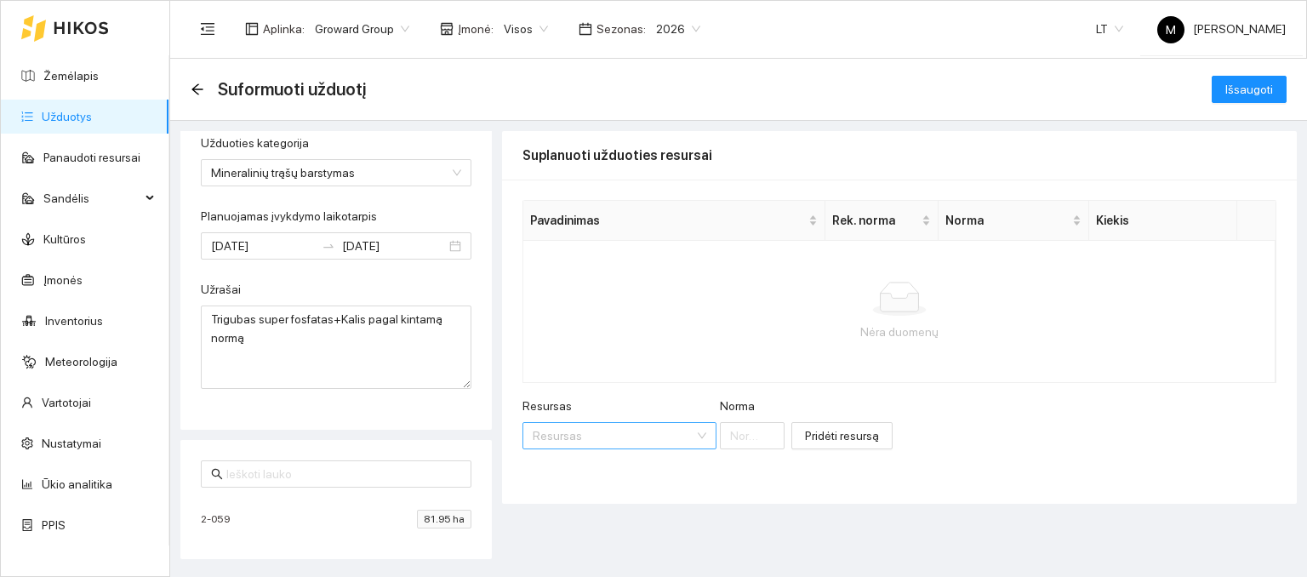
click at [588, 429] on input "Resursas" at bounding box center [614, 436] width 162 height 26
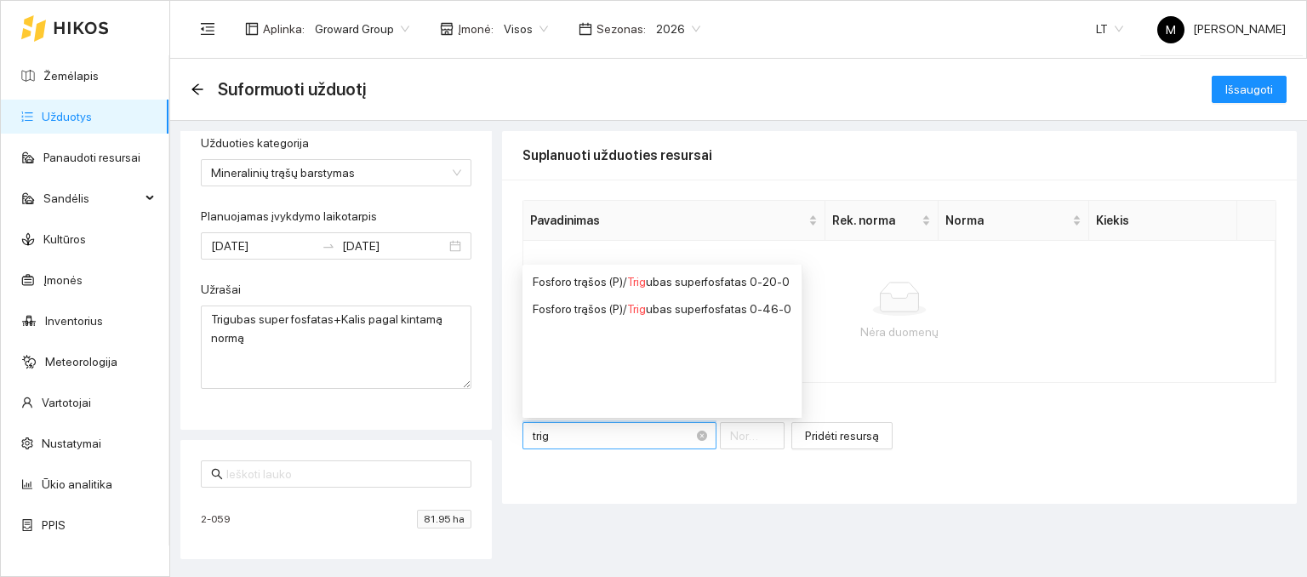
type input "trigu"
click at [643, 307] on span "Trigu" at bounding box center [640, 309] width 26 height 14
type input "1"
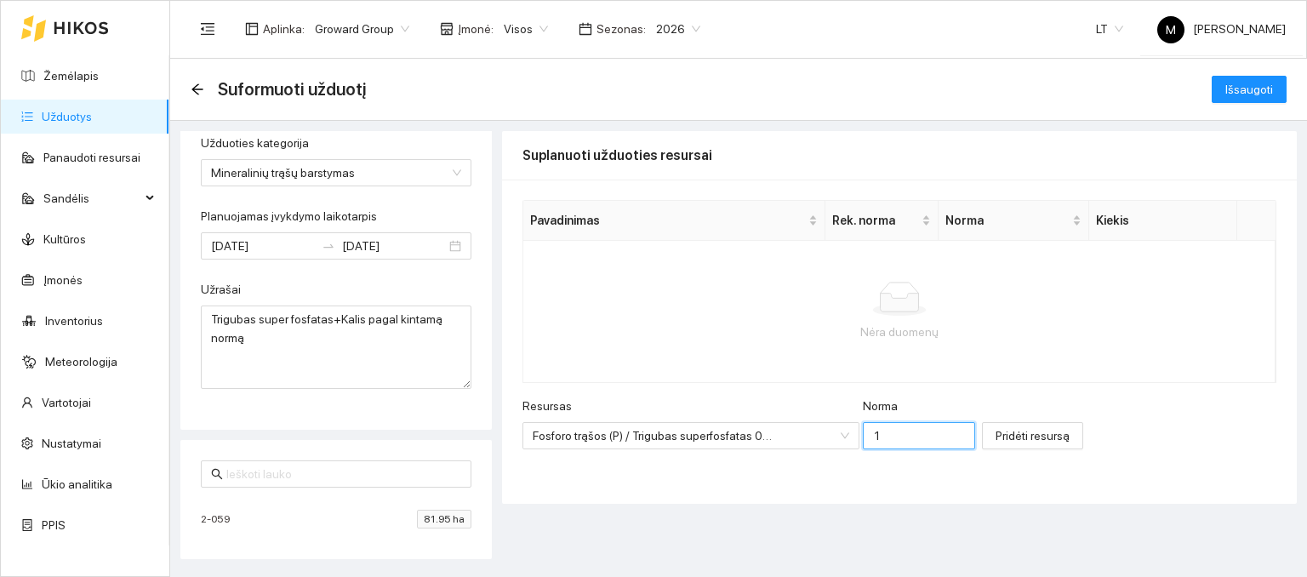
click at [884, 428] on input "1" at bounding box center [919, 435] width 112 height 27
type input "250"
click at [1020, 438] on span "Pridėti resursą" at bounding box center [1033, 435] width 74 height 19
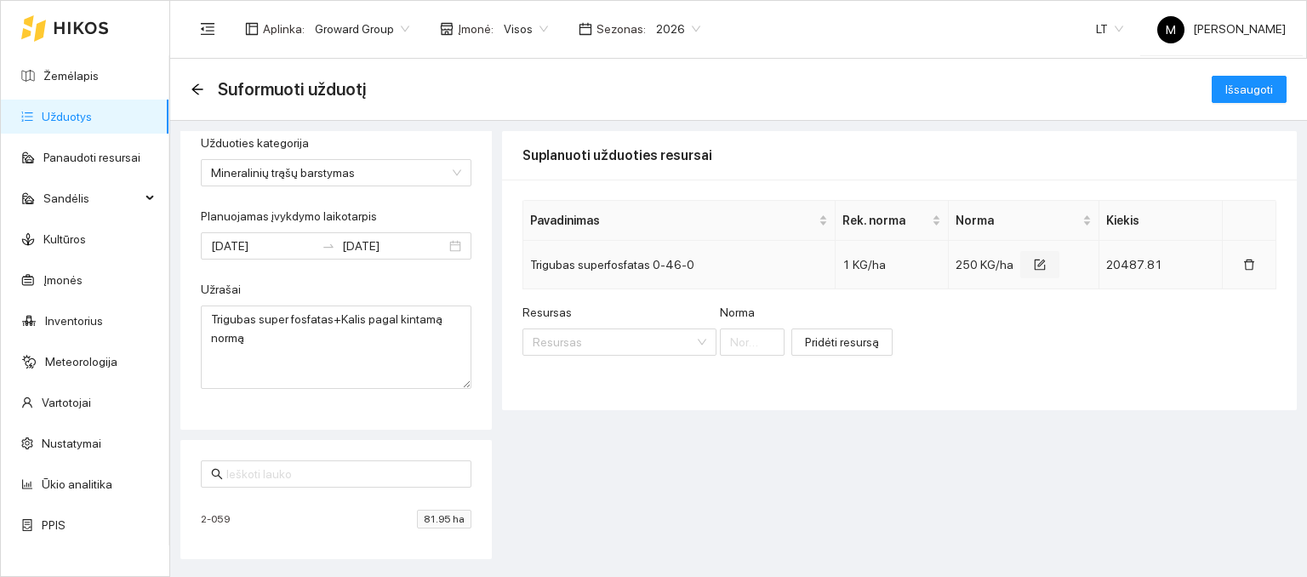
click at [1036, 268] on icon "form" at bounding box center [1040, 265] width 11 height 11
click at [980, 277] on input "250" at bounding box center [1002, 268] width 73 height 27
drag, startPoint x: 980, startPoint y: 277, endPoint x: 988, endPoint y: 267, distance: 13.3
click at [980, 277] on input "250" at bounding box center [1002, 268] width 73 height 27
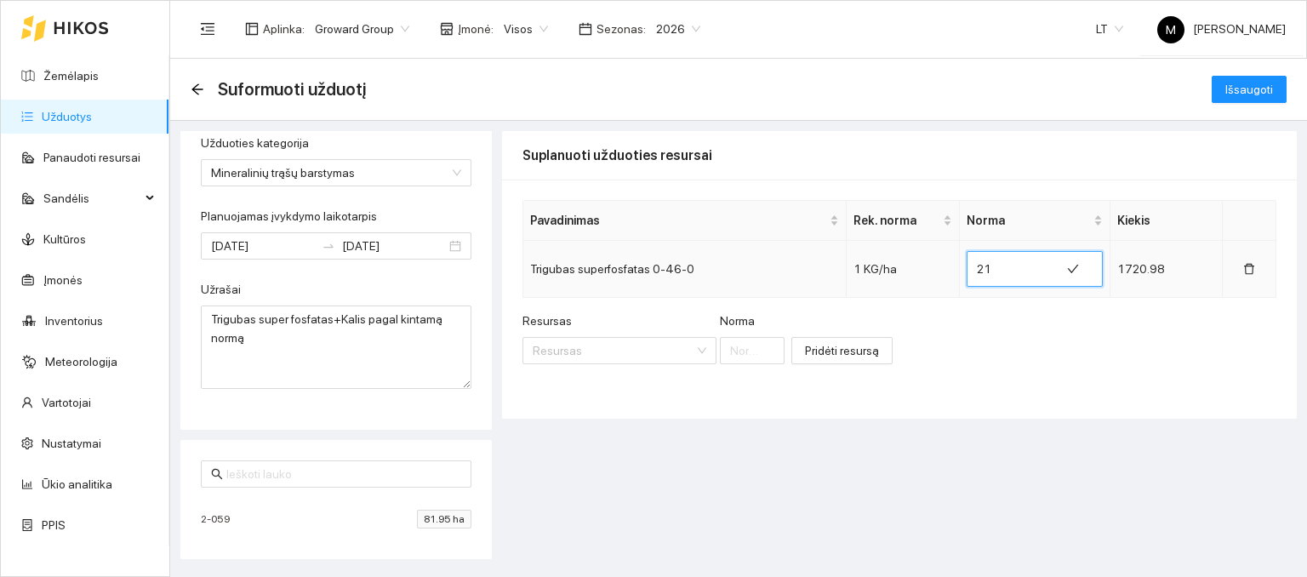
type input "2"
type input "183.1"
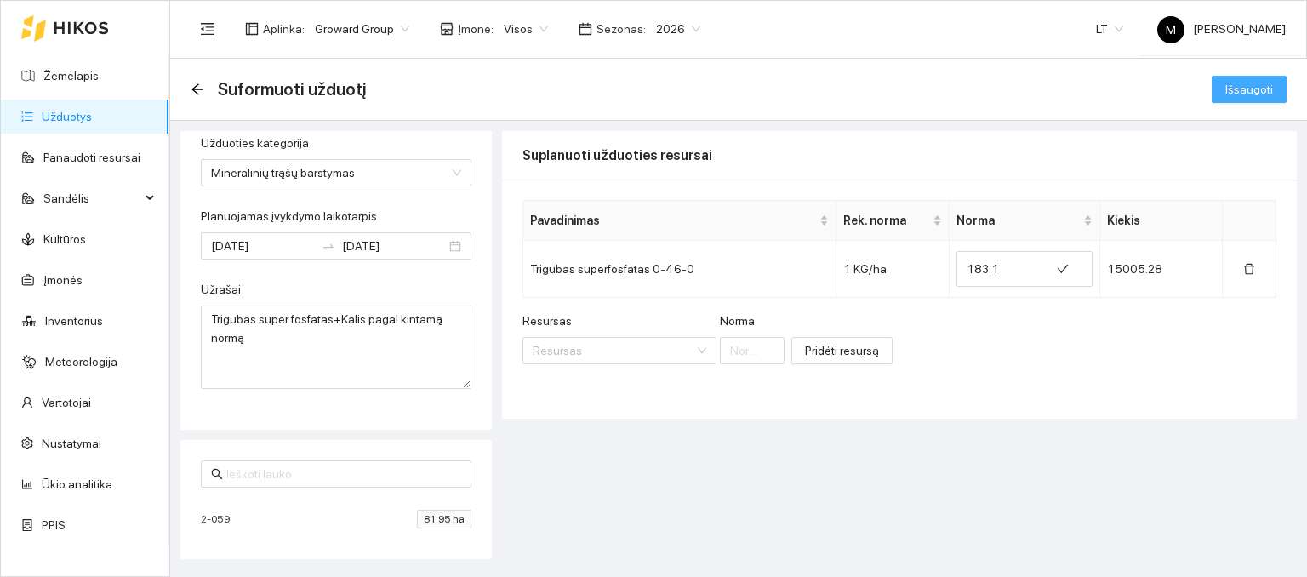
click at [1259, 88] on span "Išsaugoti" at bounding box center [1250, 89] width 48 height 19
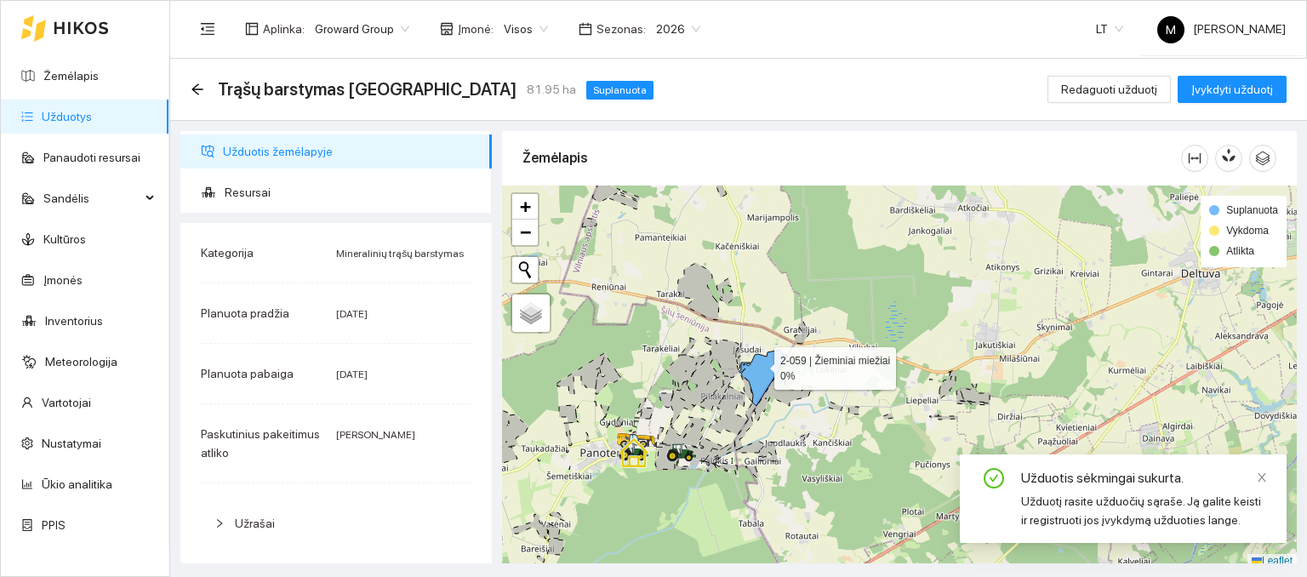
click at [758, 356] on icon at bounding box center [764, 378] width 48 height 56
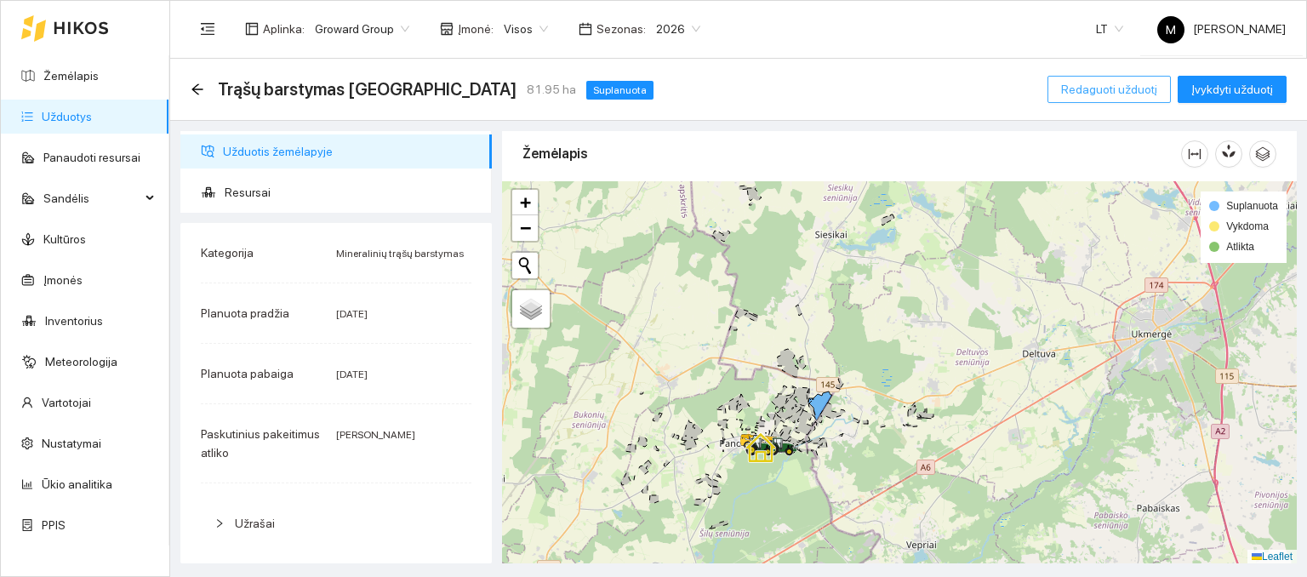
click at [1135, 93] on span "Redaguoti užduotį" at bounding box center [1109, 89] width 96 height 19
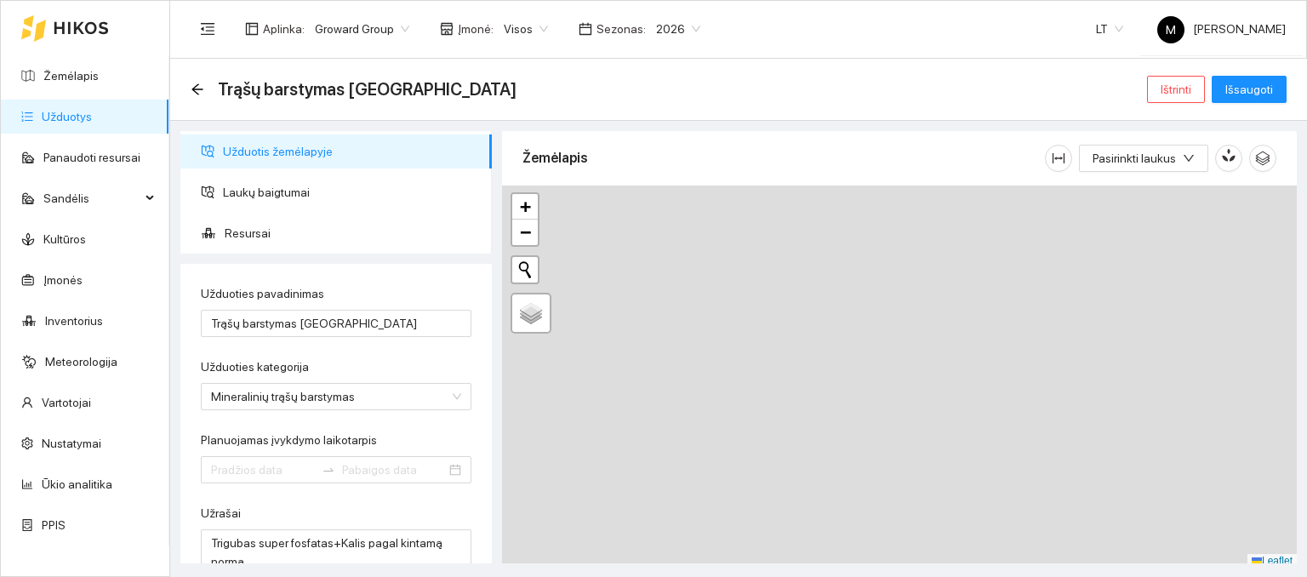
type input "[DATE]"
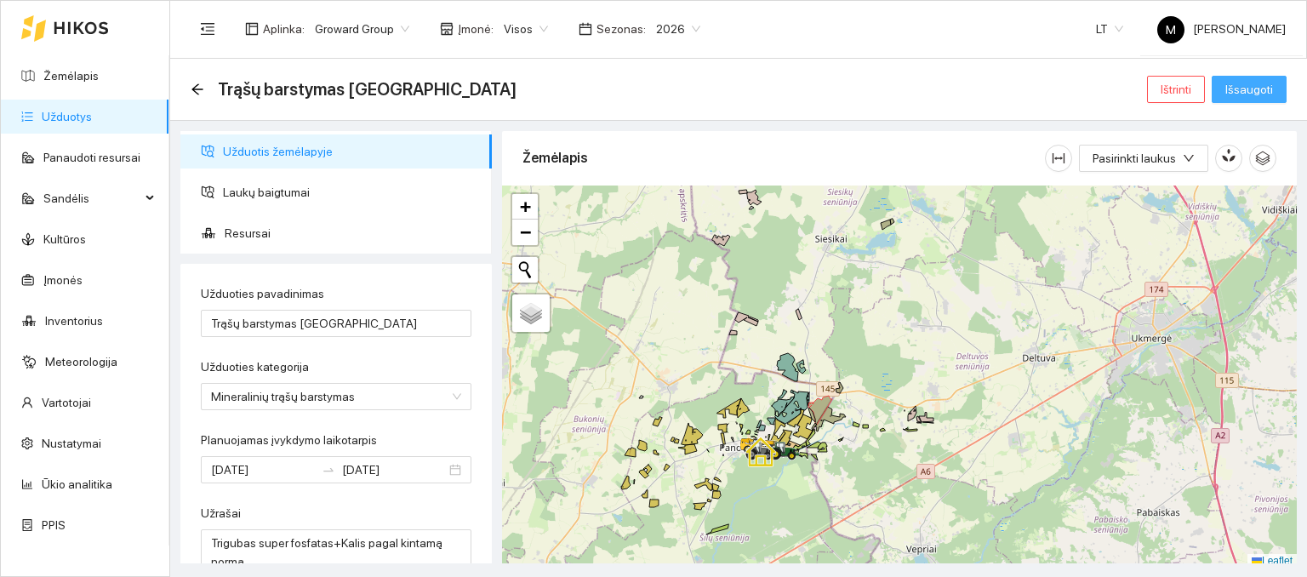
click at [1236, 86] on span "Išsaugoti" at bounding box center [1250, 89] width 48 height 19
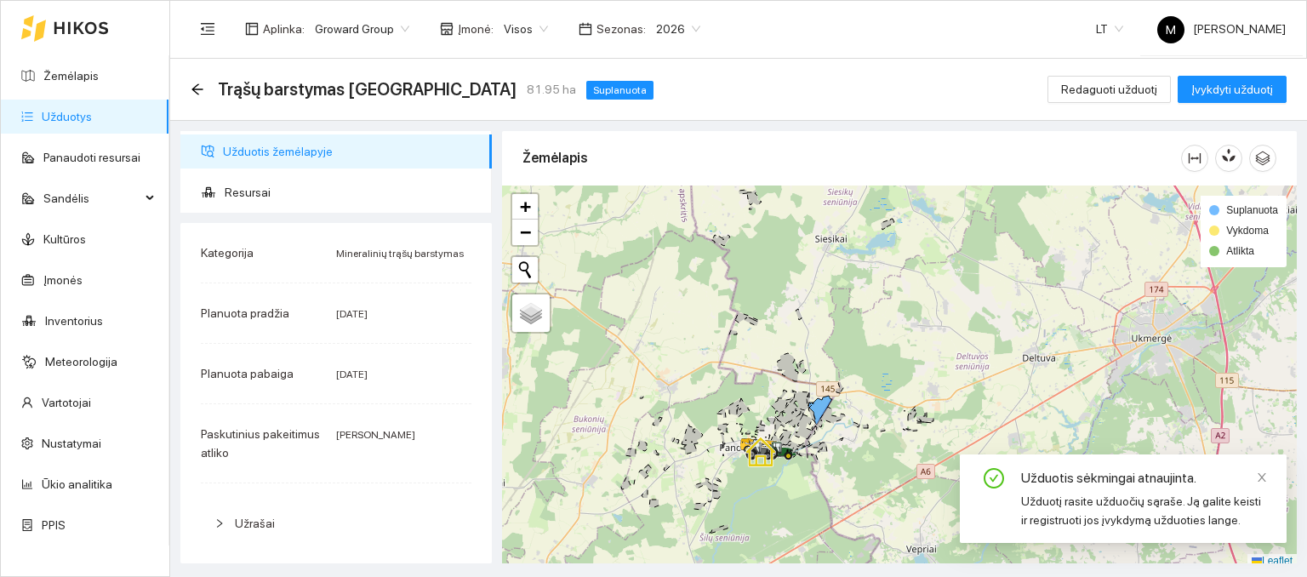
scroll to position [397, 0]
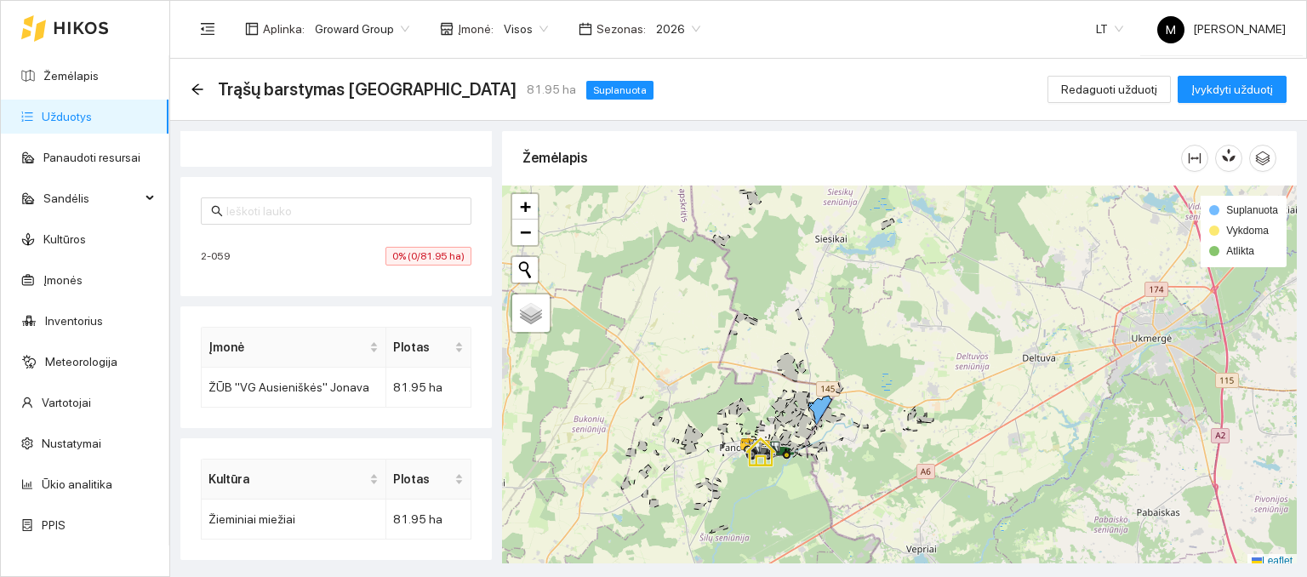
click at [83, 120] on link "Užduotys" at bounding box center [67, 117] width 50 height 14
